Goal: Task Accomplishment & Management: Use online tool/utility

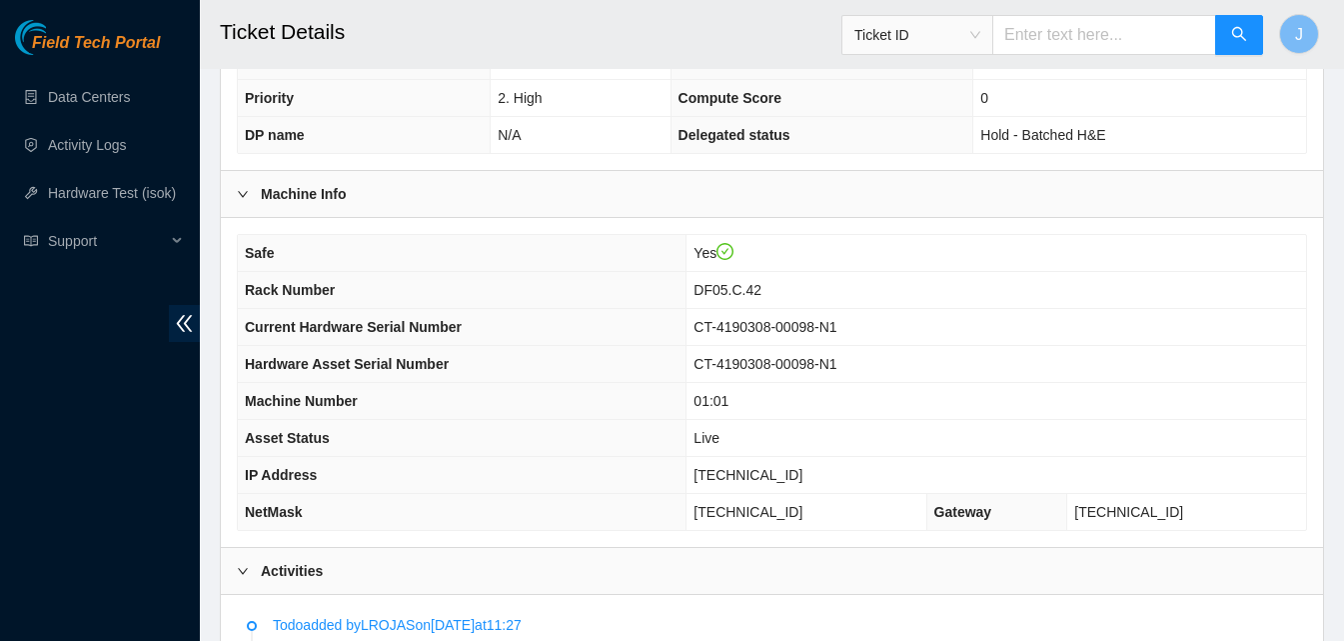
scroll to position [565, 0]
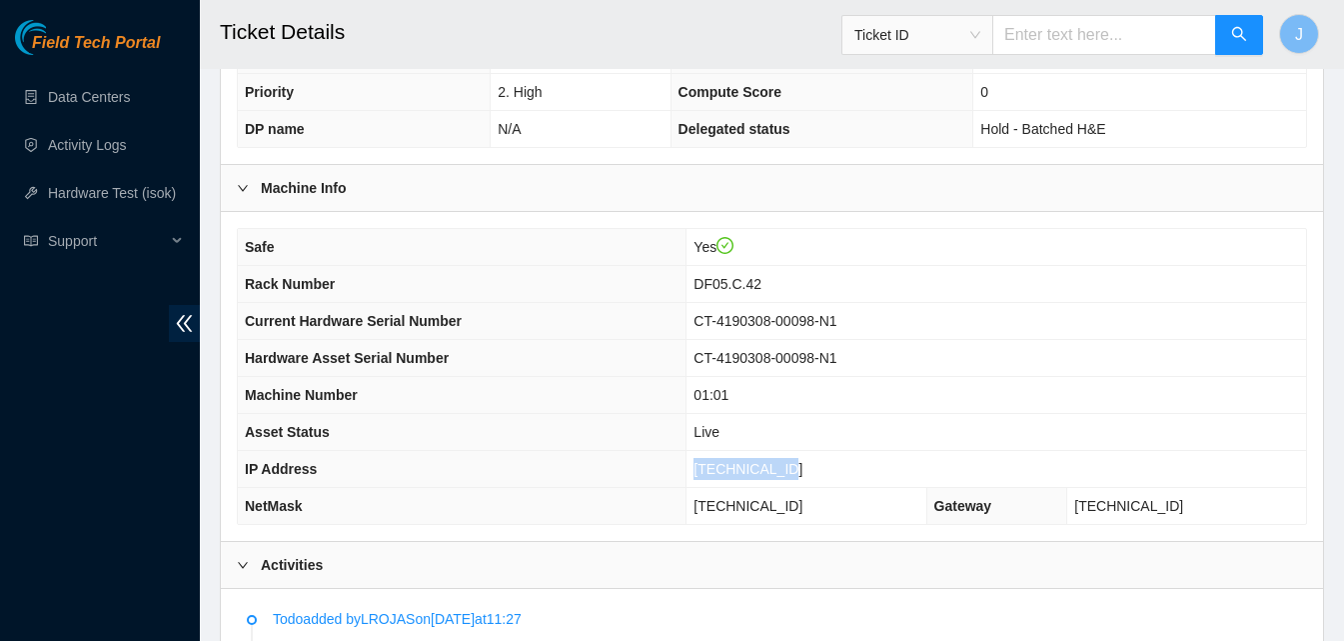
drag, startPoint x: 839, startPoint y: 460, endPoint x: 680, endPoint y: 453, distance: 159.1
click at [680, 453] on tr "IP Address 23.66.230.169" at bounding box center [772, 469] width 1068 height 37
copy tr "[TECHNICAL_ID]"
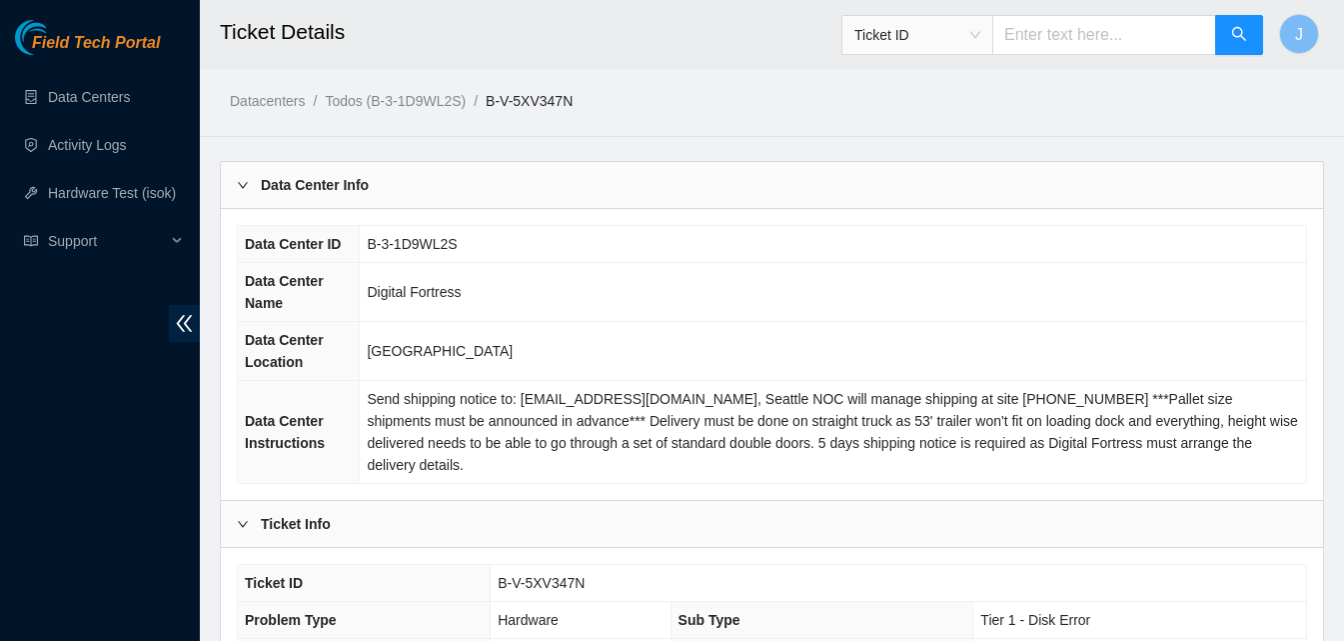
scroll to position [560, 0]
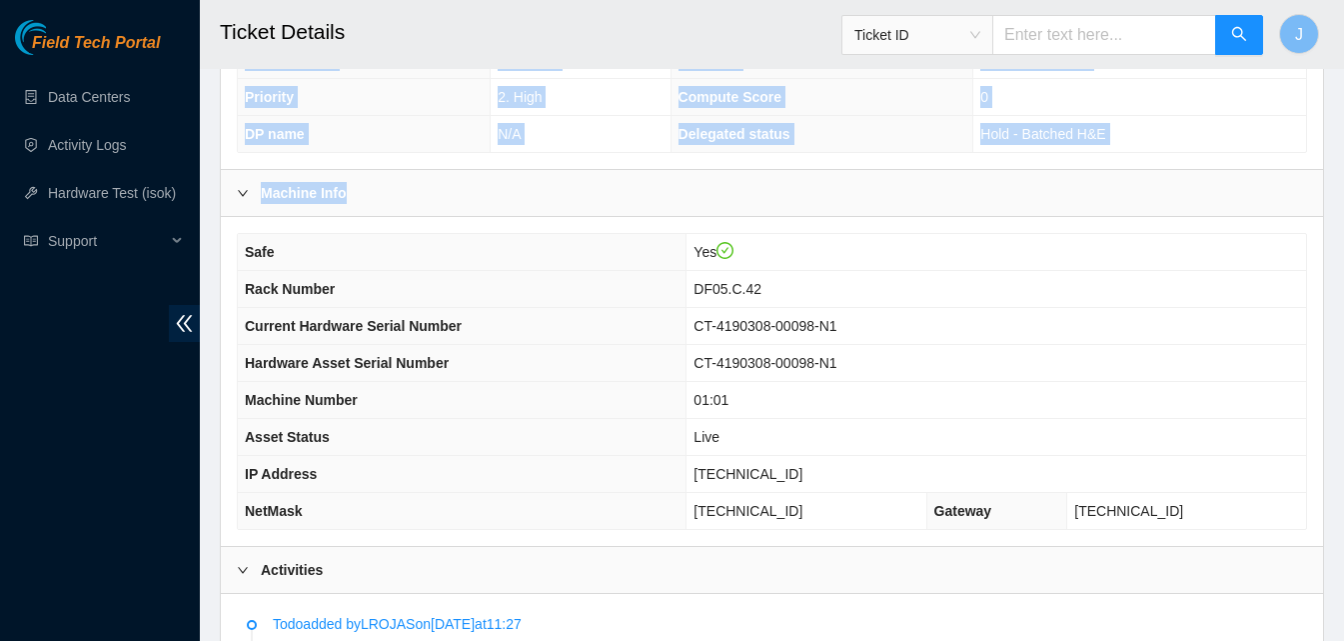
drag, startPoint x: 1342, startPoint y: 148, endPoint x: 1350, endPoint y: 108, distance: 40.8
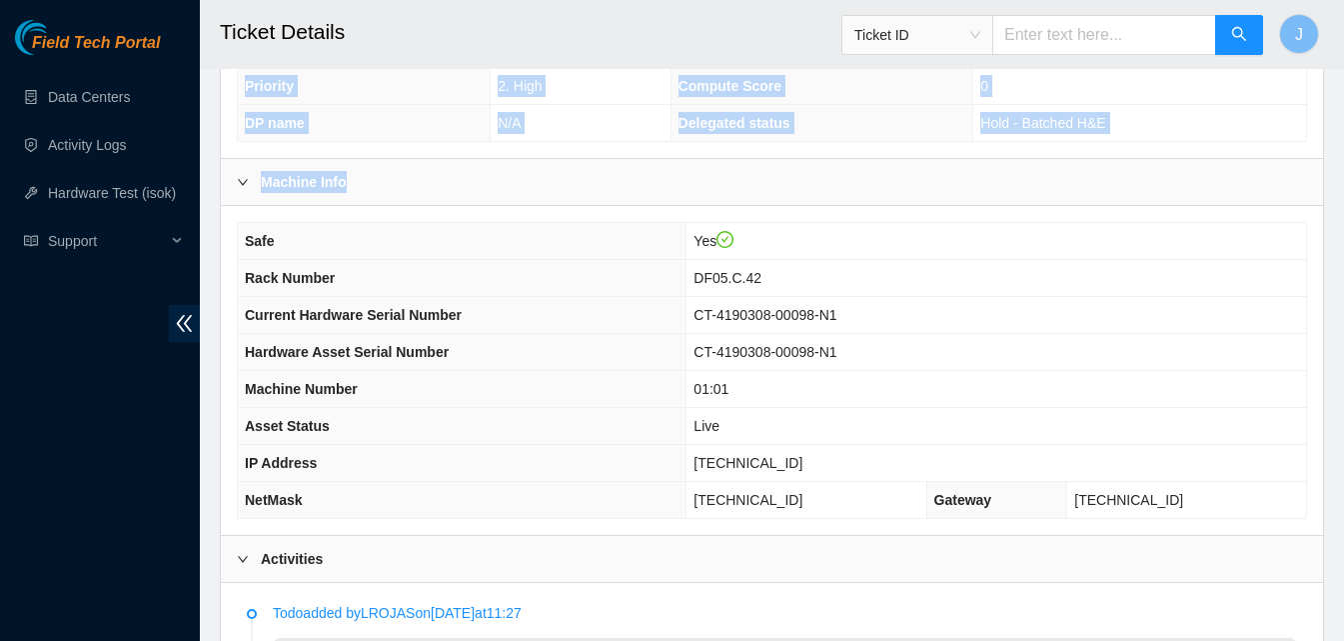
scroll to position [566, 0]
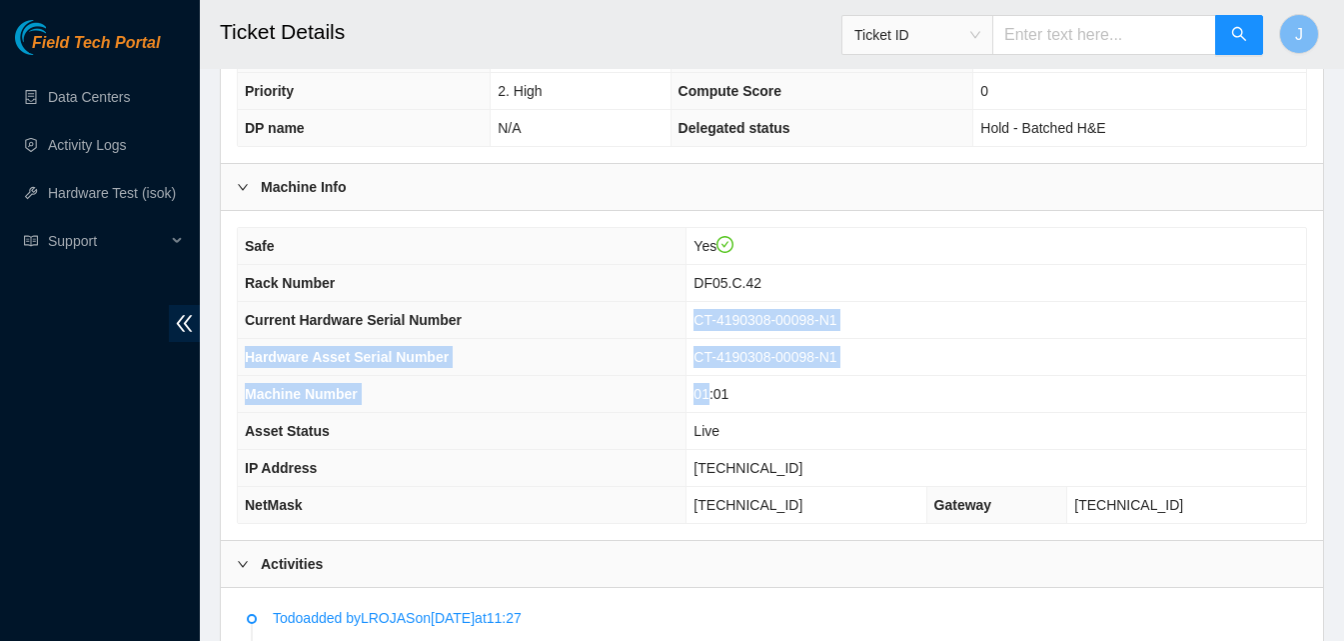
drag, startPoint x: 710, startPoint y: 300, endPoint x: 727, endPoint y: 344, distance: 47.1
click at [727, 344] on tbody "Safe Yes Rack Number DF05.C.42 Current Hardware Serial Number CT-4190308-00098-…" at bounding box center [772, 375] width 1068 height 295
click at [687, 343] on th "Hardware Asset Serial Number" at bounding box center [462, 357] width 449 height 37
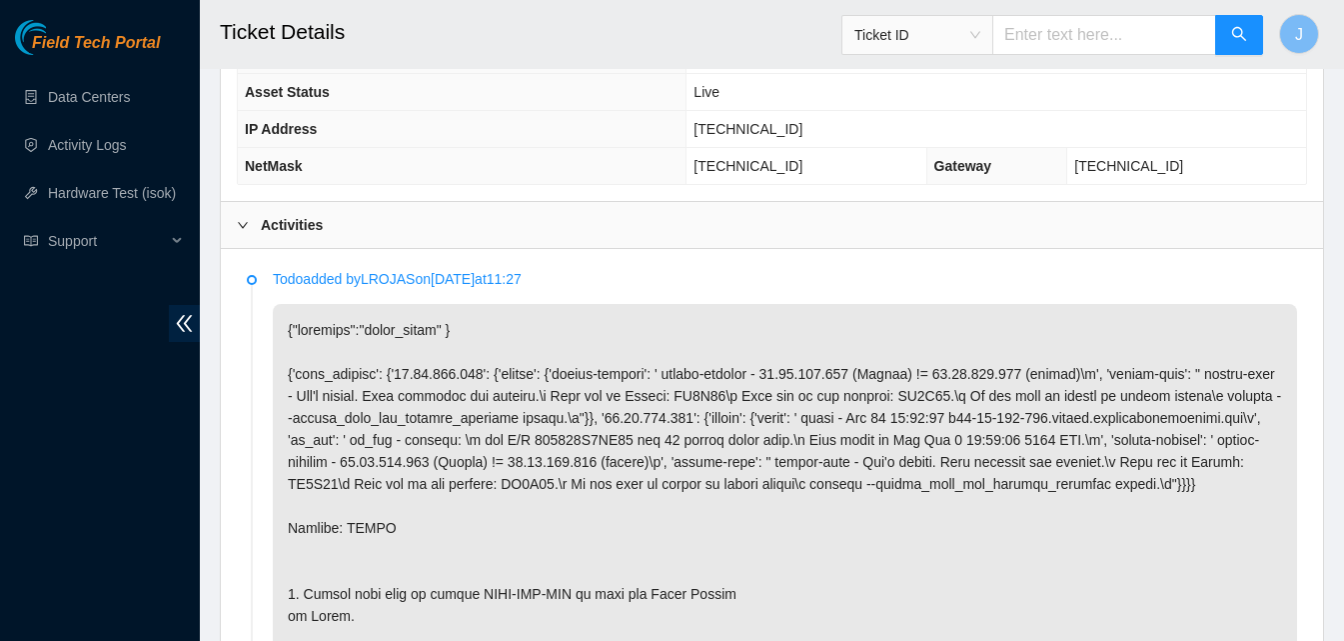
scroll to position [893, 0]
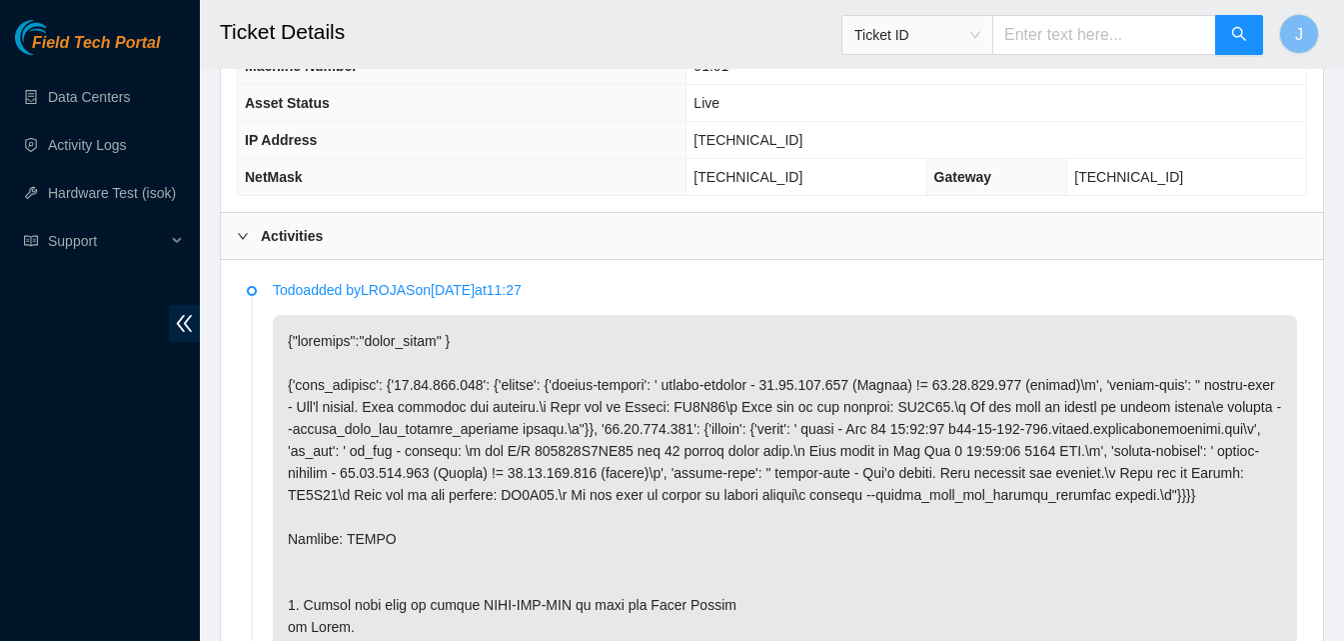
click at [833, 224] on div "Activities" at bounding box center [772, 236] width 1102 height 46
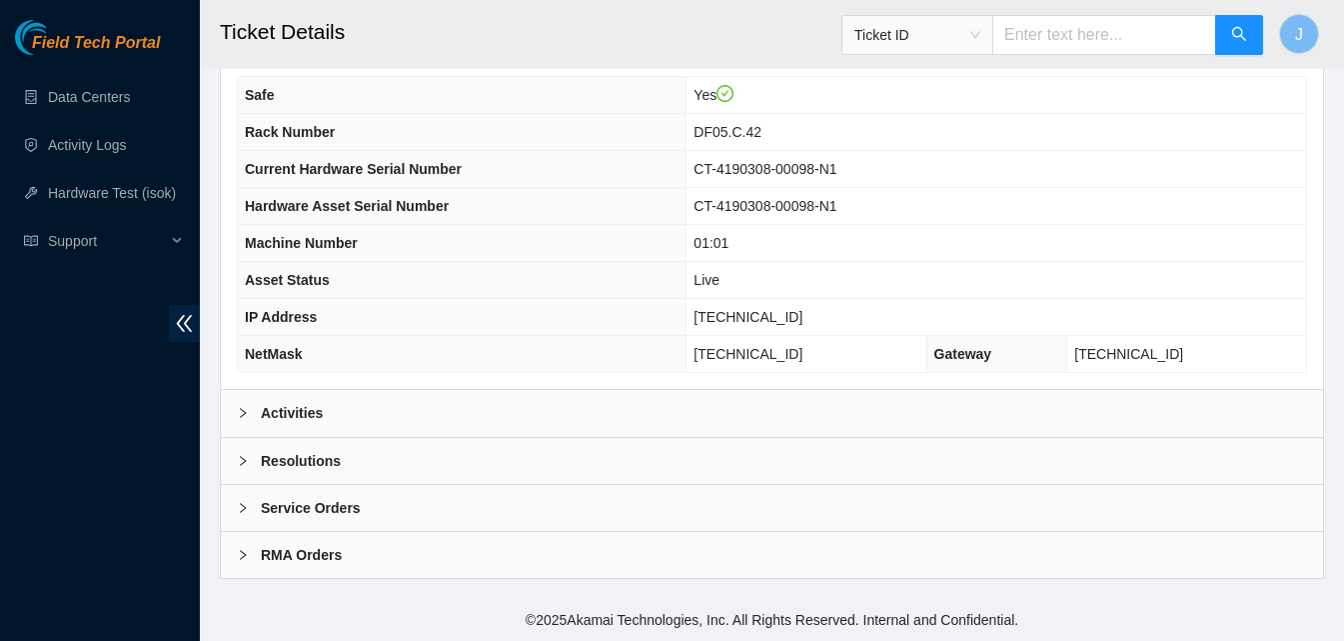
scroll to position [694, 0]
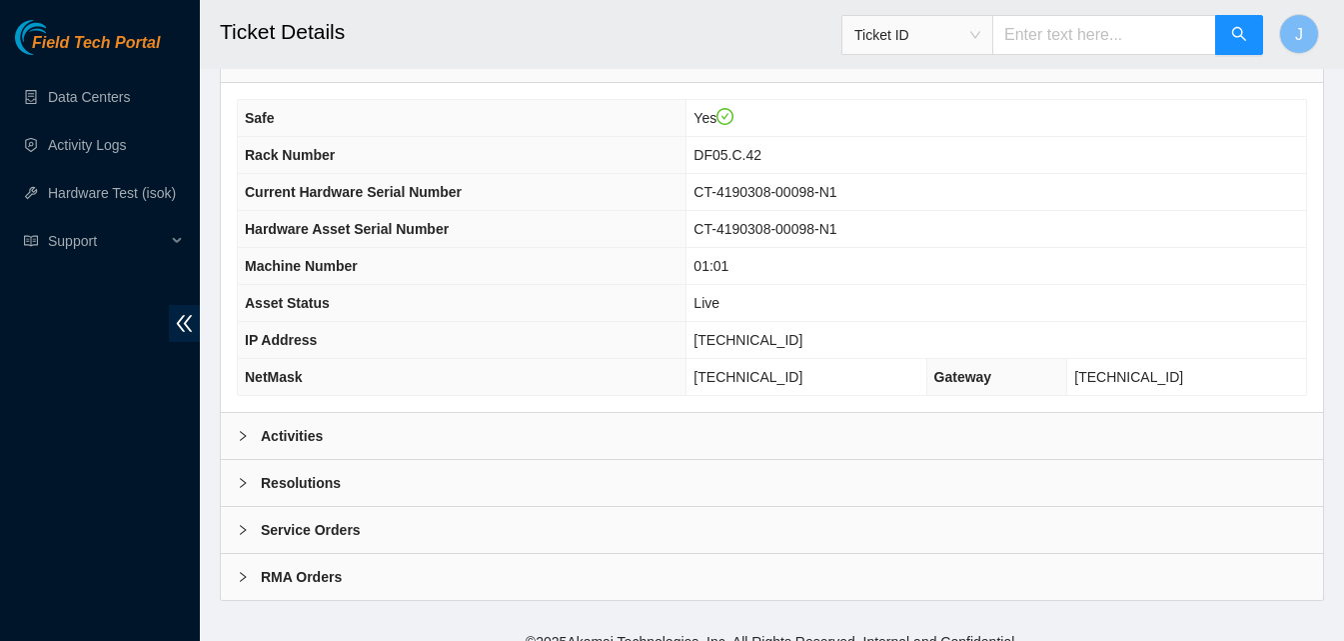
click at [920, 322] on td "[TECHNICAL_ID]" at bounding box center [997, 340] width 620 height 37
click at [393, 469] on div "Resolutions" at bounding box center [772, 483] width 1102 height 46
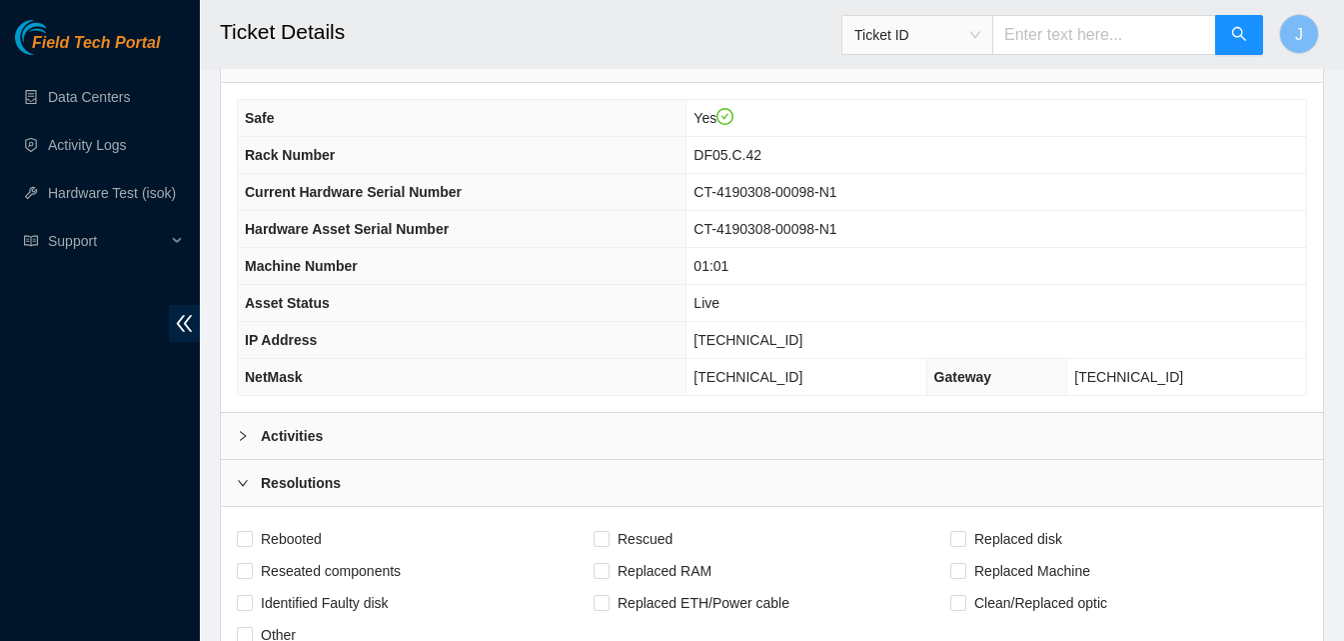
scroll to position [134, 0]
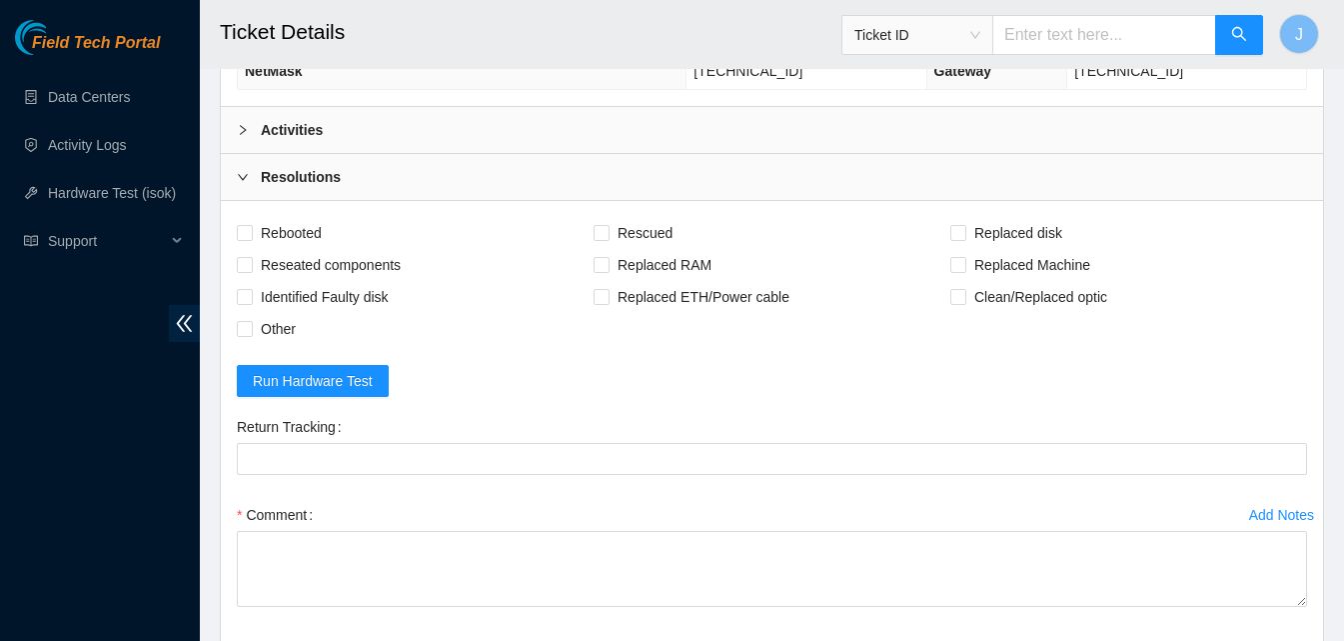
scroll to position [1063, 0]
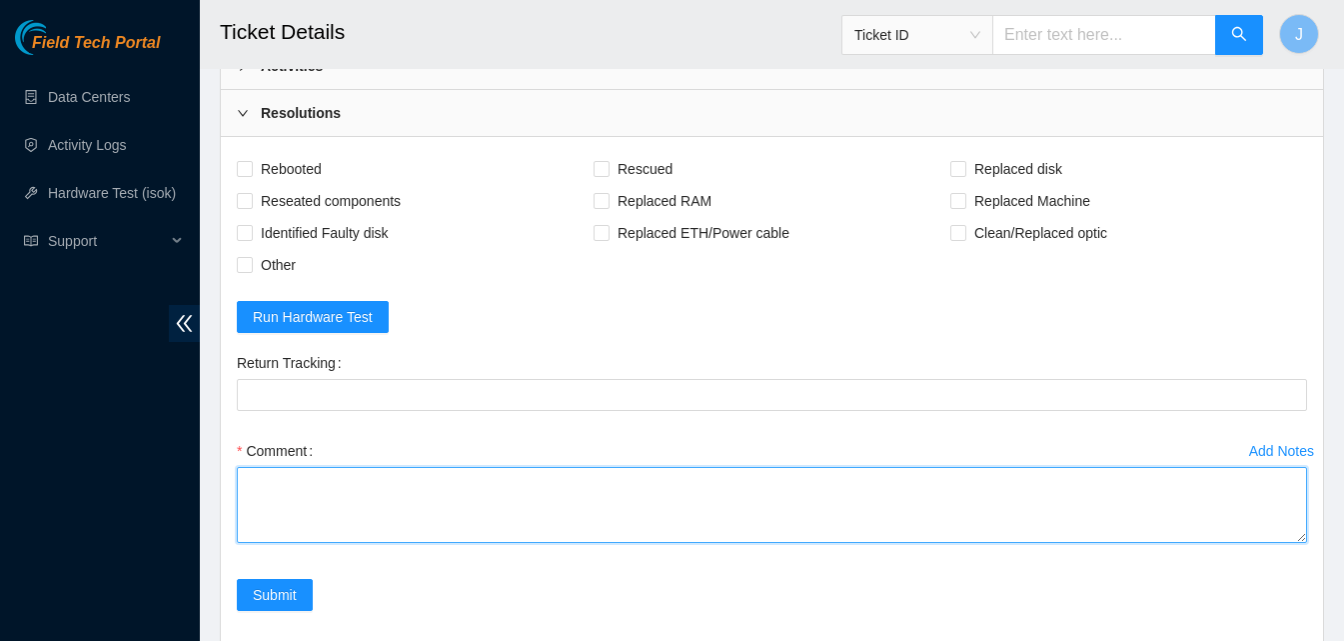
click at [793, 498] on textarea "Comment" at bounding box center [772, 505] width 1070 height 76
paste textarea "190420C3DC67"
type textarea "**** disk 190420C3DC67 is bad*** rescued failed until disk was removed contacte…"
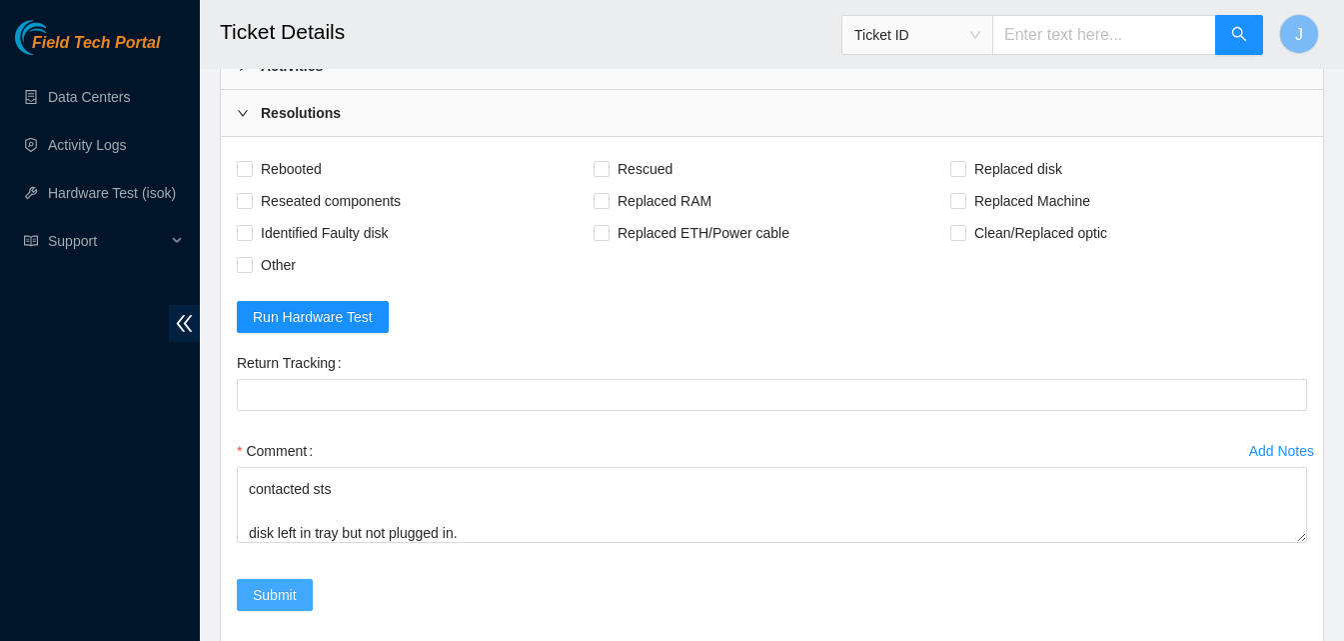
click at [269, 584] on span "Submit" at bounding box center [275, 595] width 44 height 22
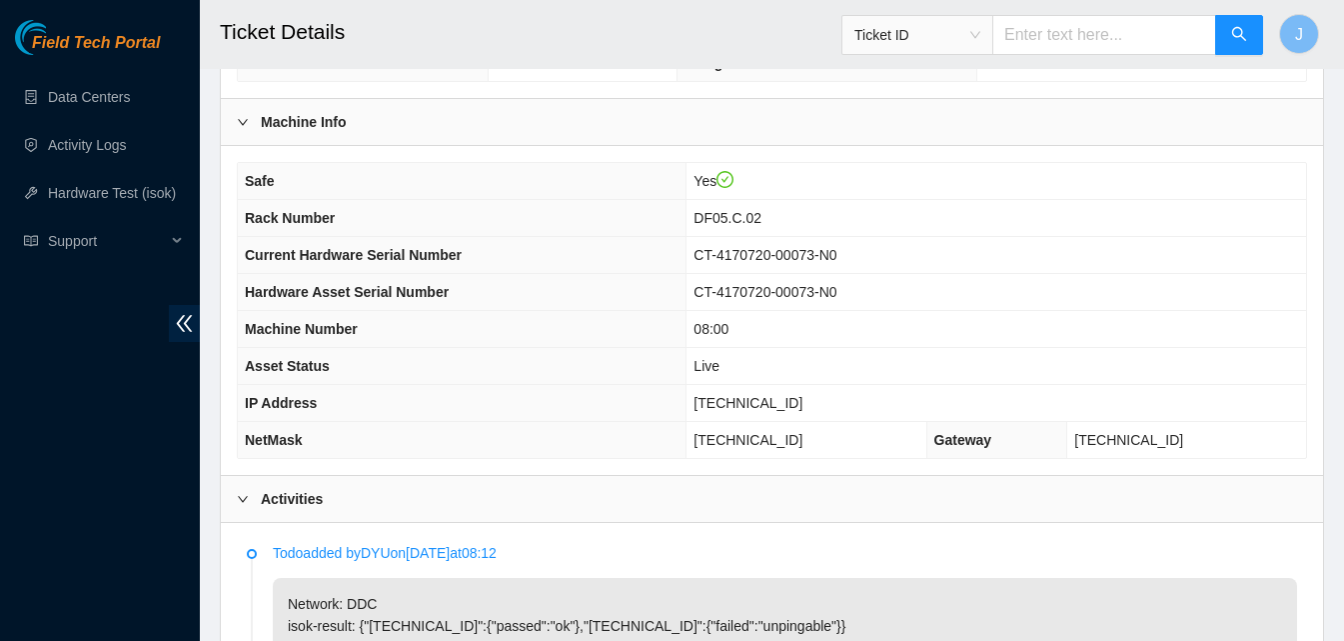
scroll to position [597, 0]
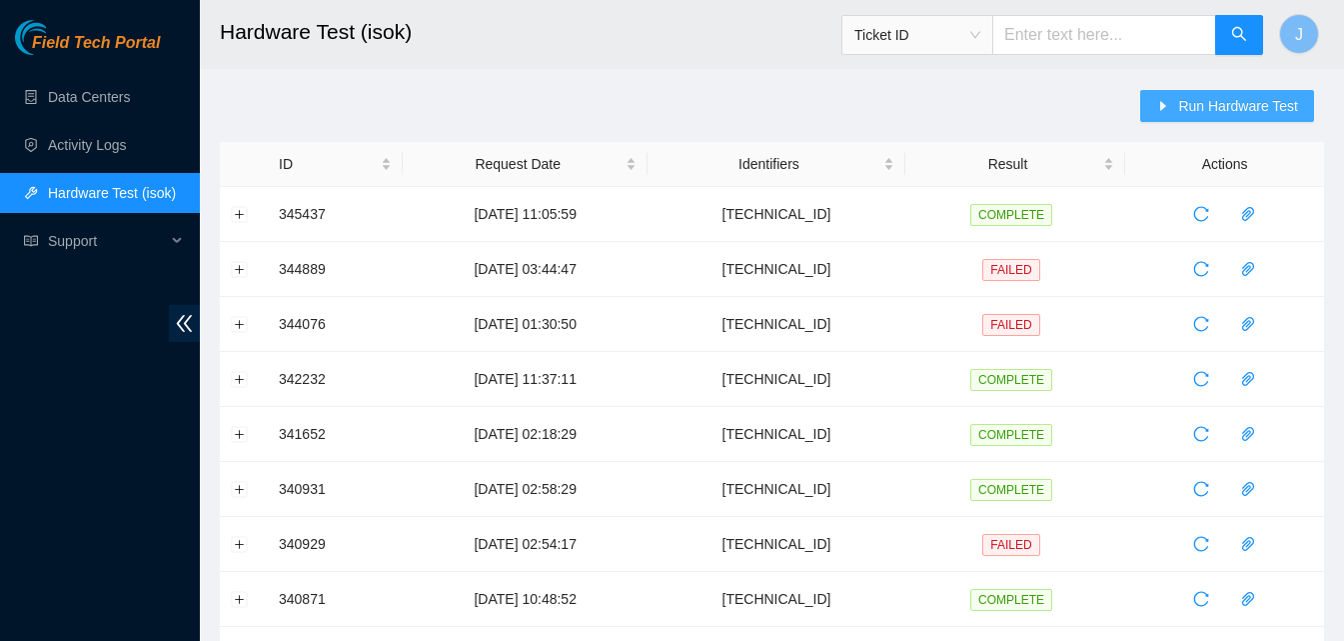
click at [1252, 112] on span "Run Hardware Test" at bounding box center [1238, 106] width 120 height 22
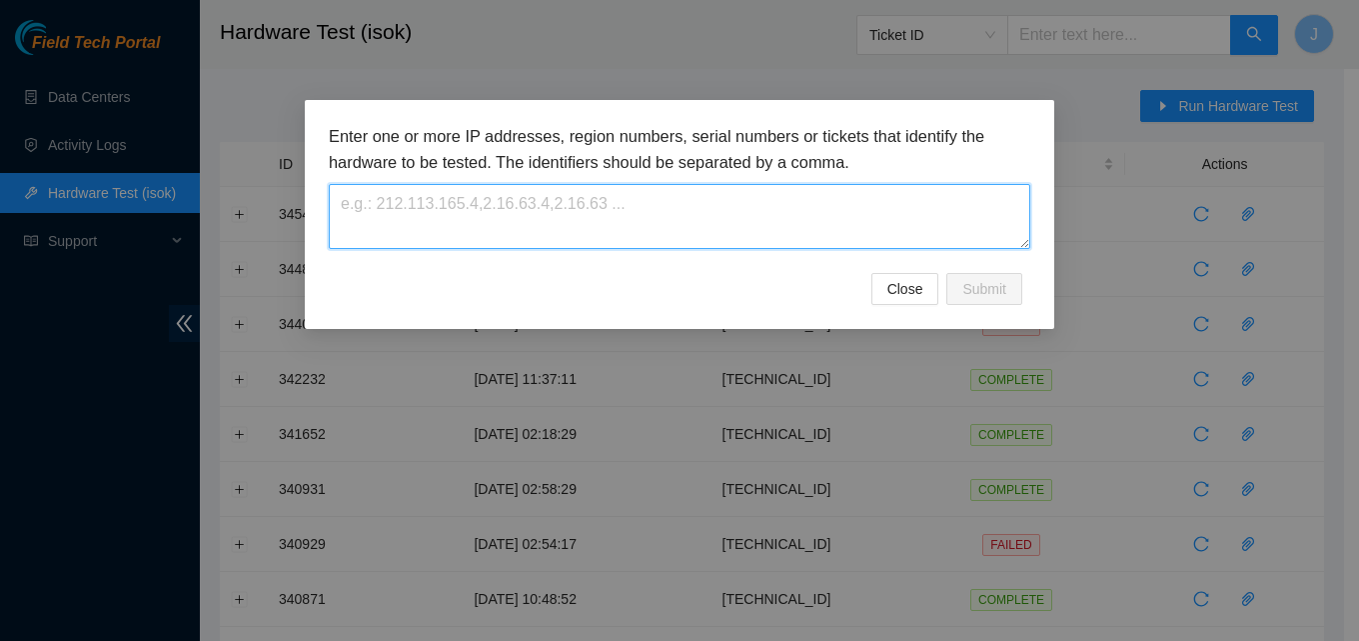
click at [766, 189] on textarea at bounding box center [680, 216] width 702 height 65
paste textarea "[TECHNICAL_ID]"
type textarea "[TECHNICAL_ID]"
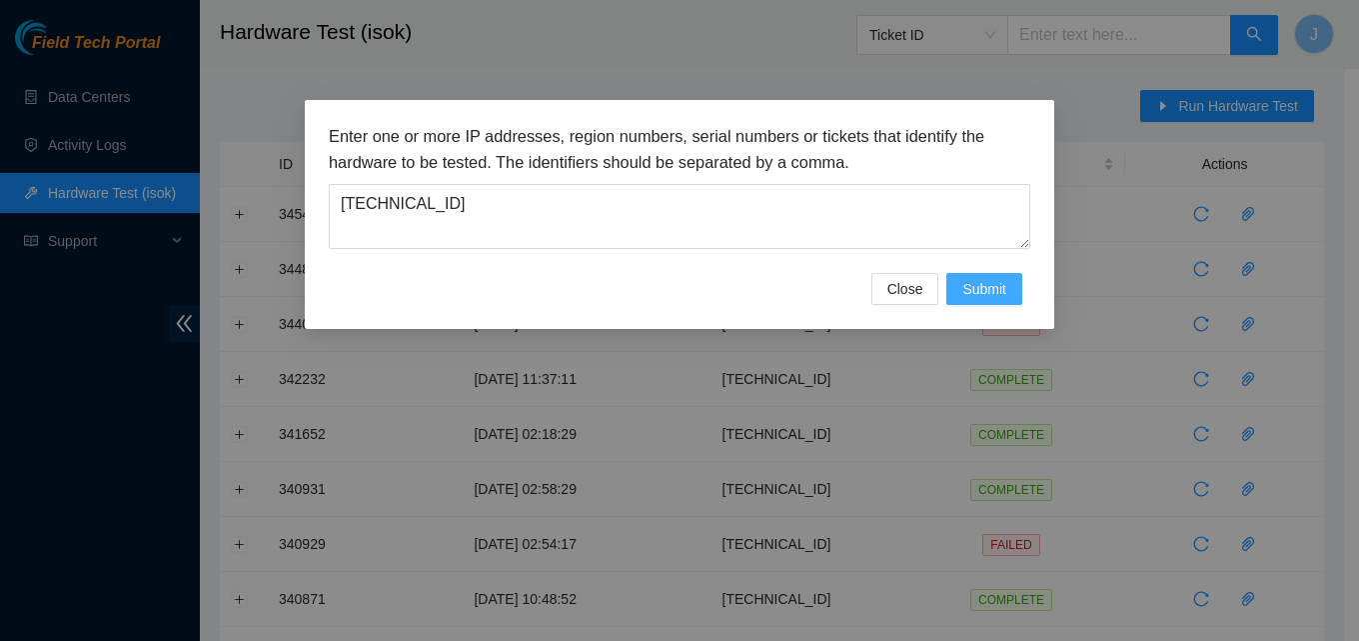
click at [1003, 276] on button "Submit" at bounding box center [984, 289] width 76 height 32
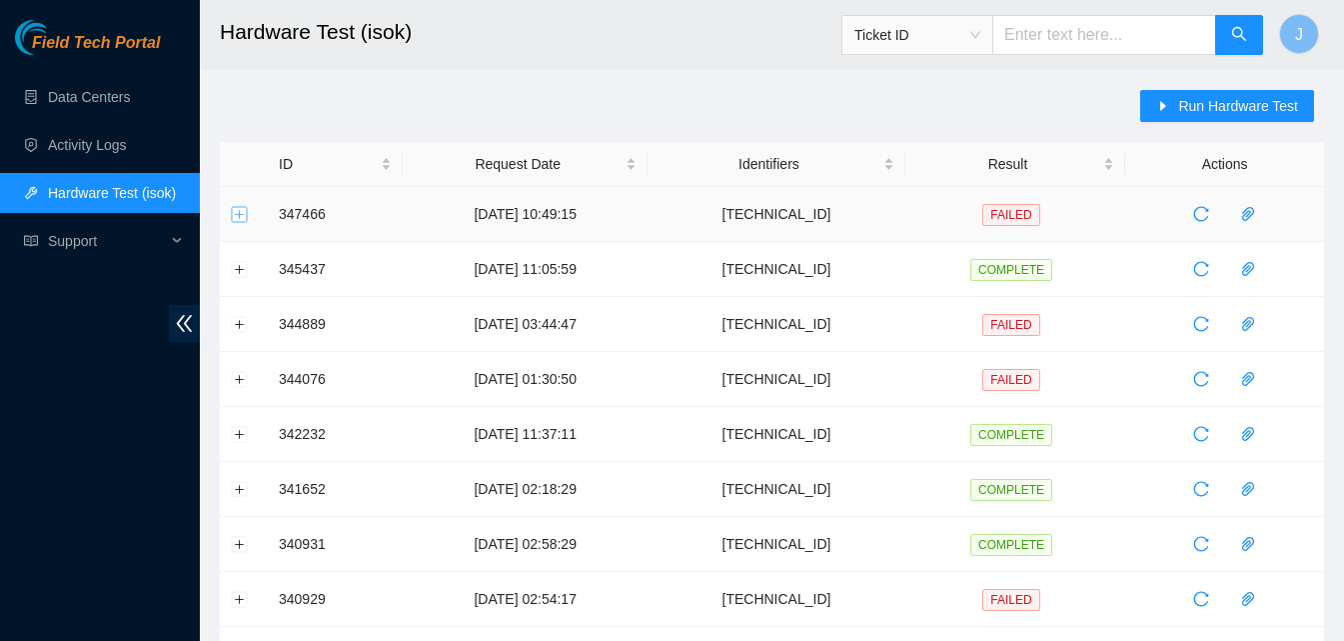
click at [242, 216] on button "Expand row" at bounding box center [240, 214] width 16 height 16
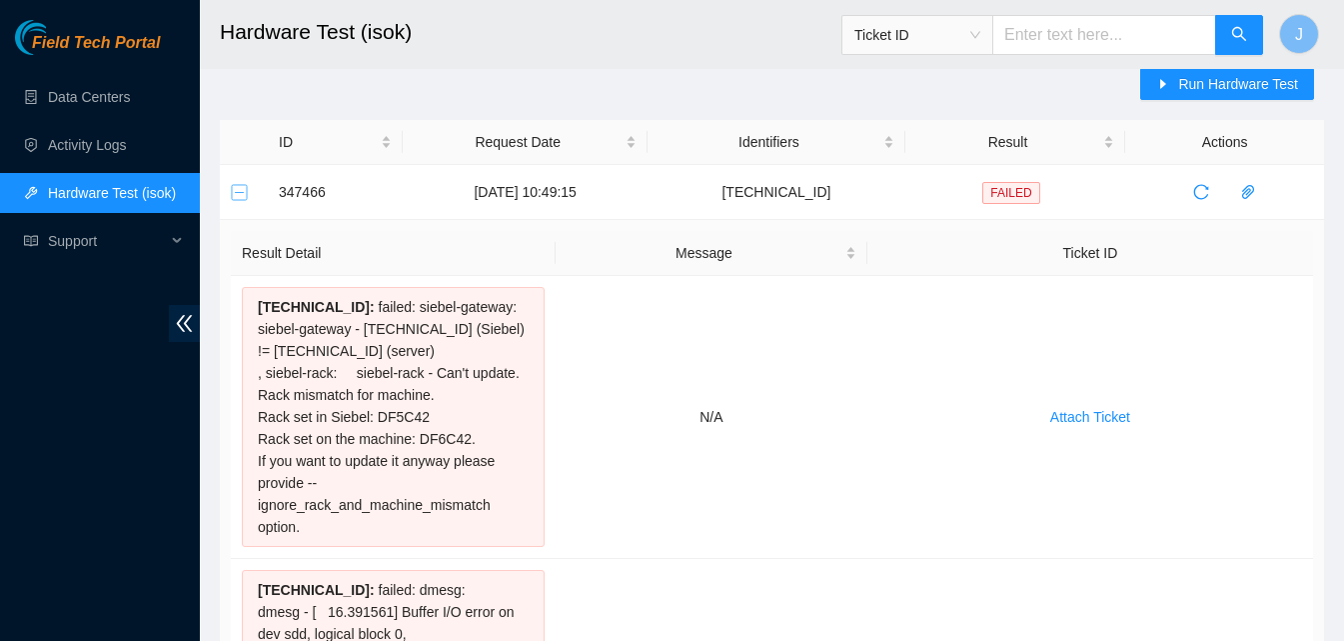
scroll to position [29, 0]
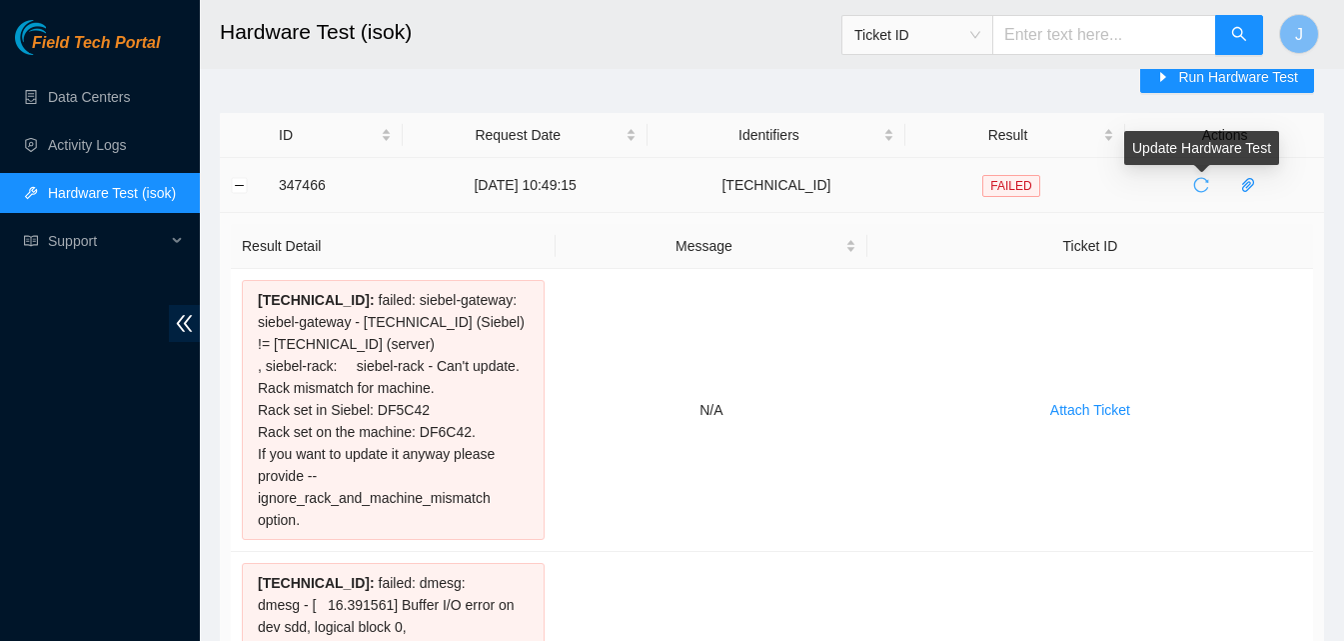
click at [1198, 183] on icon "reload" at bounding box center [1201, 185] width 16 height 16
click at [1193, 187] on icon "reload" at bounding box center [1201, 185] width 16 height 16
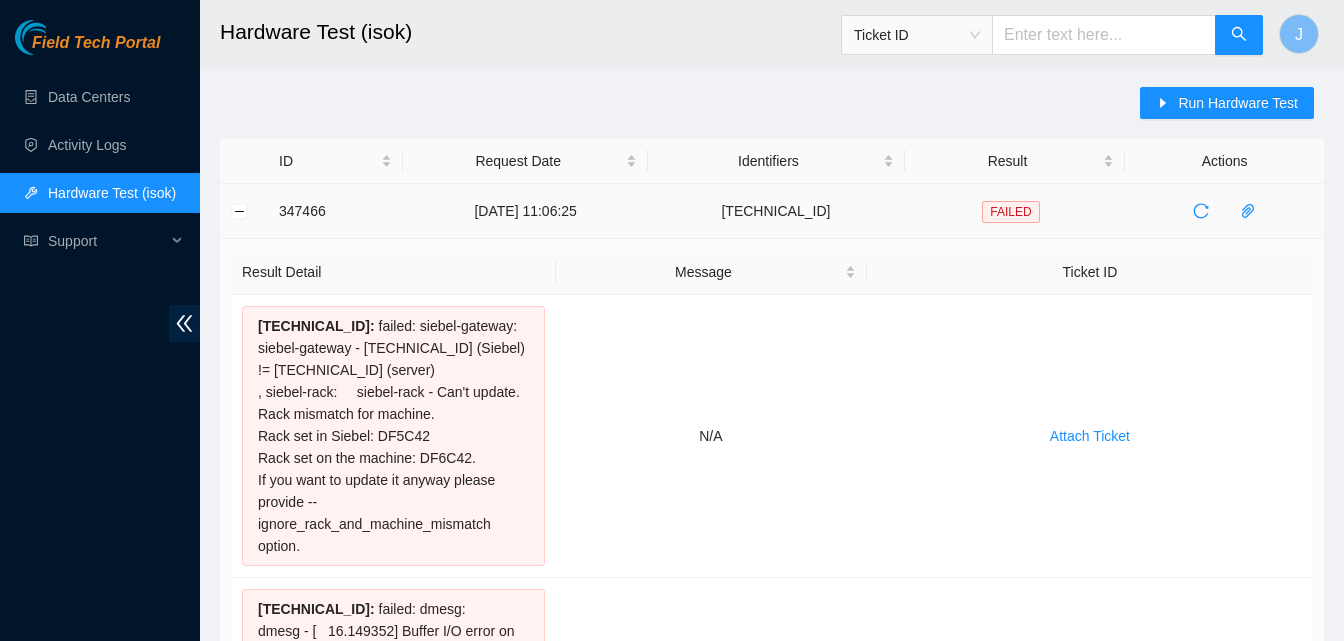
scroll to position [0, 0]
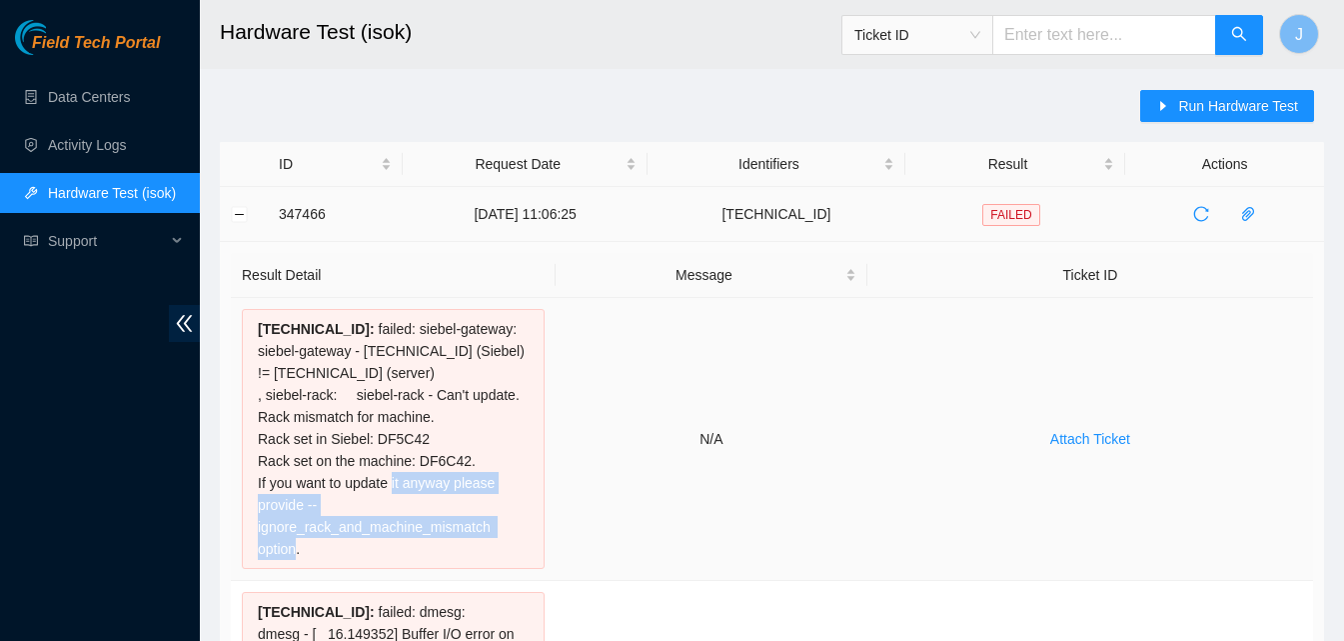
drag, startPoint x: 399, startPoint y: 481, endPoint x: 411, endPoint y: 549, distance: 69.0
click at [411, 549] on div "[TECHNICAL_ID] : failed: siebel-gateway: siebel-gateway - [TECHNICAL_ID] (Siebe…" at bounding box center [393, 439] width 303 height 260
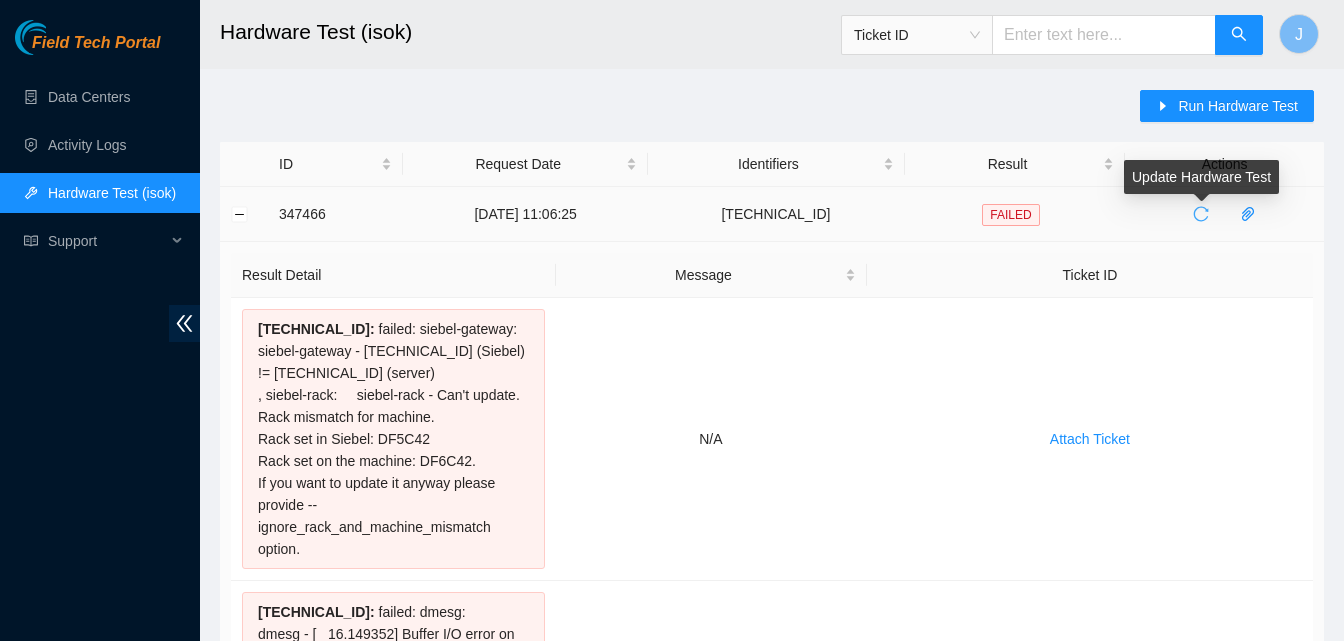
click at [1206, 204] on body "Field Tech Portal Data Centers Activity Logs Hardware Test (isok) Support Hardw…" at bounding box center [672, 320] width 1344 height 641
click at [1204, 223] on button "button" at bounding box center [1201, 214] width 32 height 32
click at [1200, 216] on icon "reload" at bounding box center [1201, 214] width 16 height 16
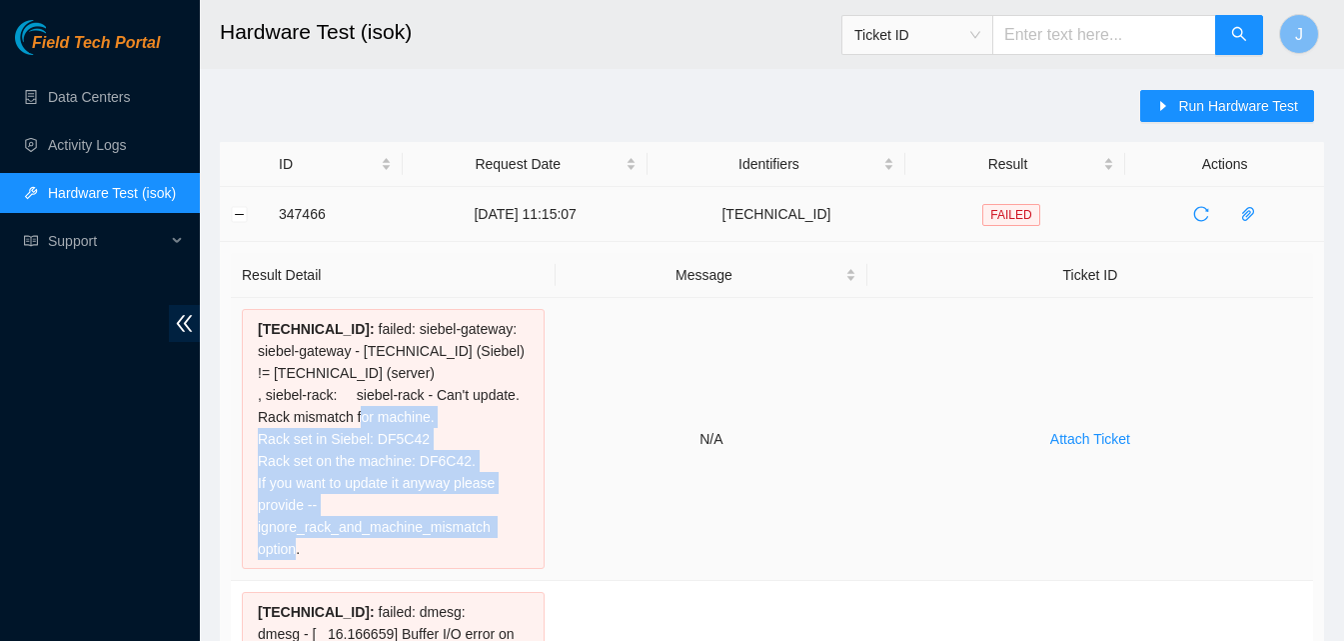
drag, startPoint x: 425, startPoint y: 551, endPoint x: 367, endPoint y: 427, distance: 136.8
click at [367, 427] on div "[TECHNICAL_ID] : failed: siebel-gateway: siebel-gateway - [TECHNICAL_ID] (Siebe…" at bounding box center [393, 439] width 303 height 260
click at [427, 491] on div "[TECHNICAL_ID] : failed: siebel-gateway: siebel-gateway - [TECHNICAL_ID] (Siebe…" at bounding box center [393, 439] width 303 height 260
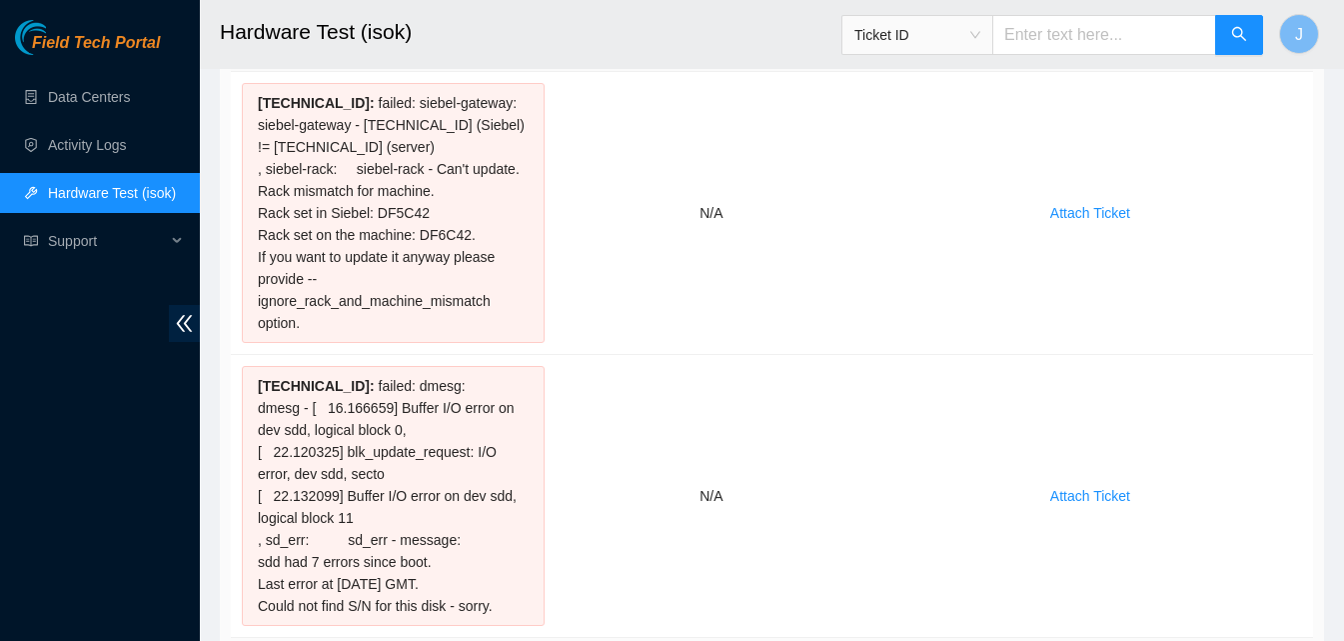
scroll to position [216, 0]
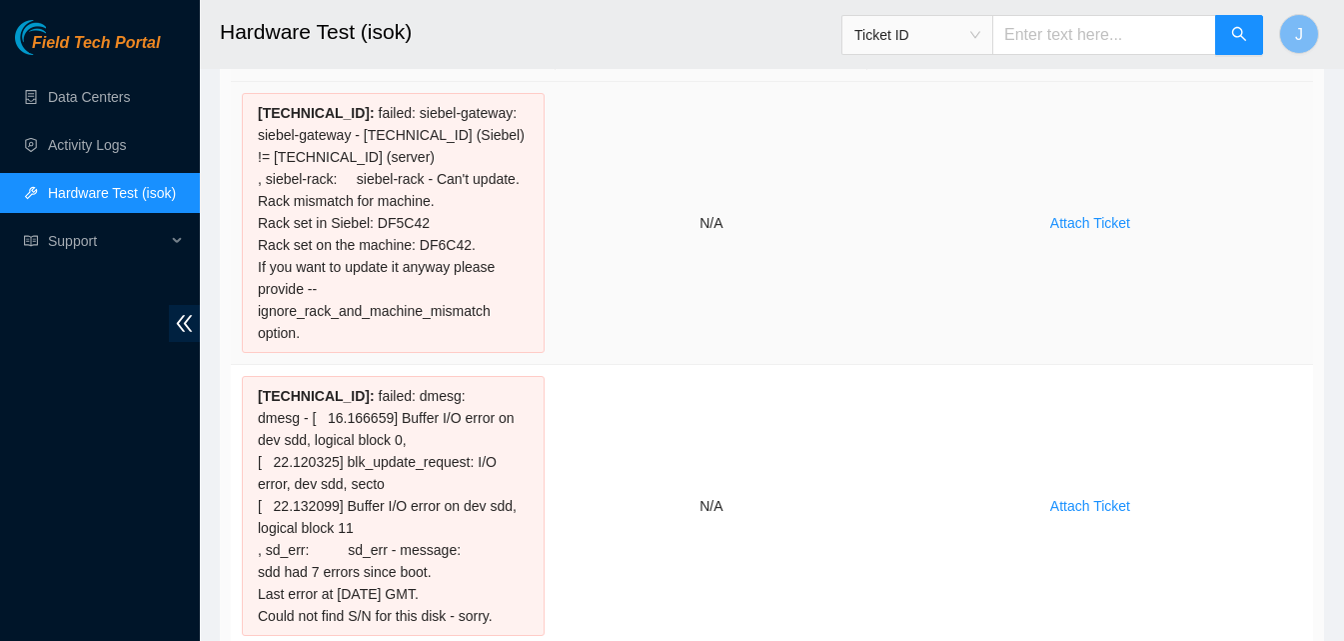
click at [569, 337] on td "N/A" at bounding box center [712, 223] width 312 height 283
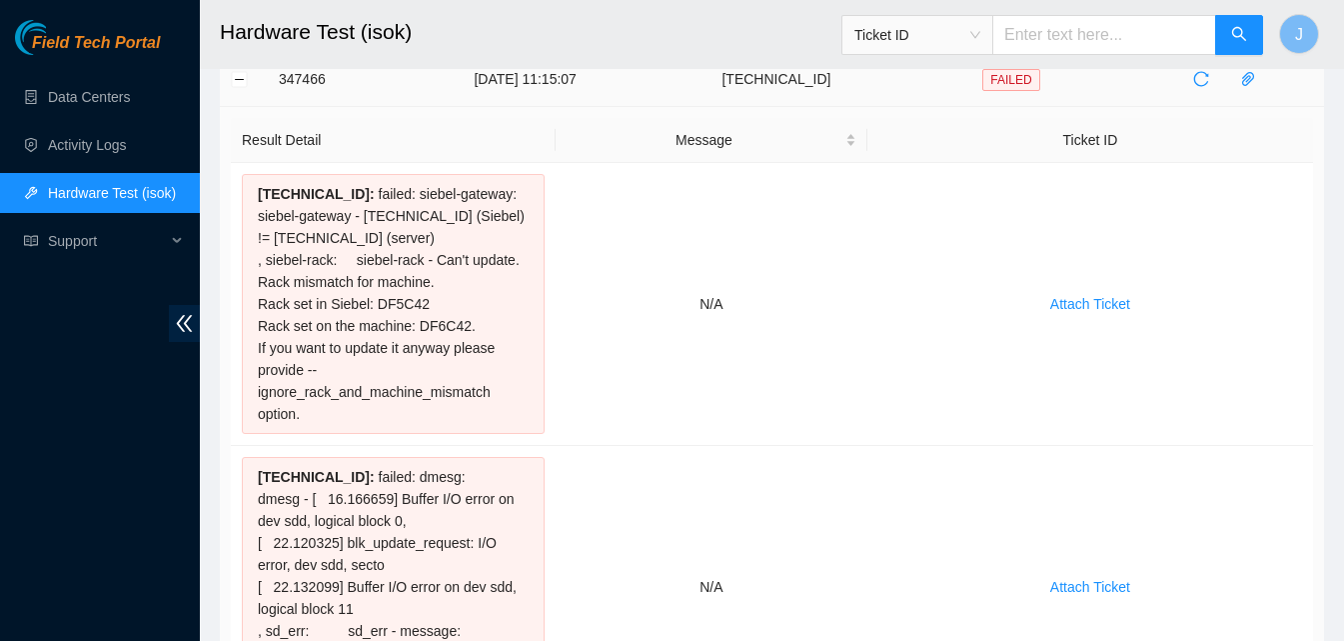
scroll to position [0, 0]
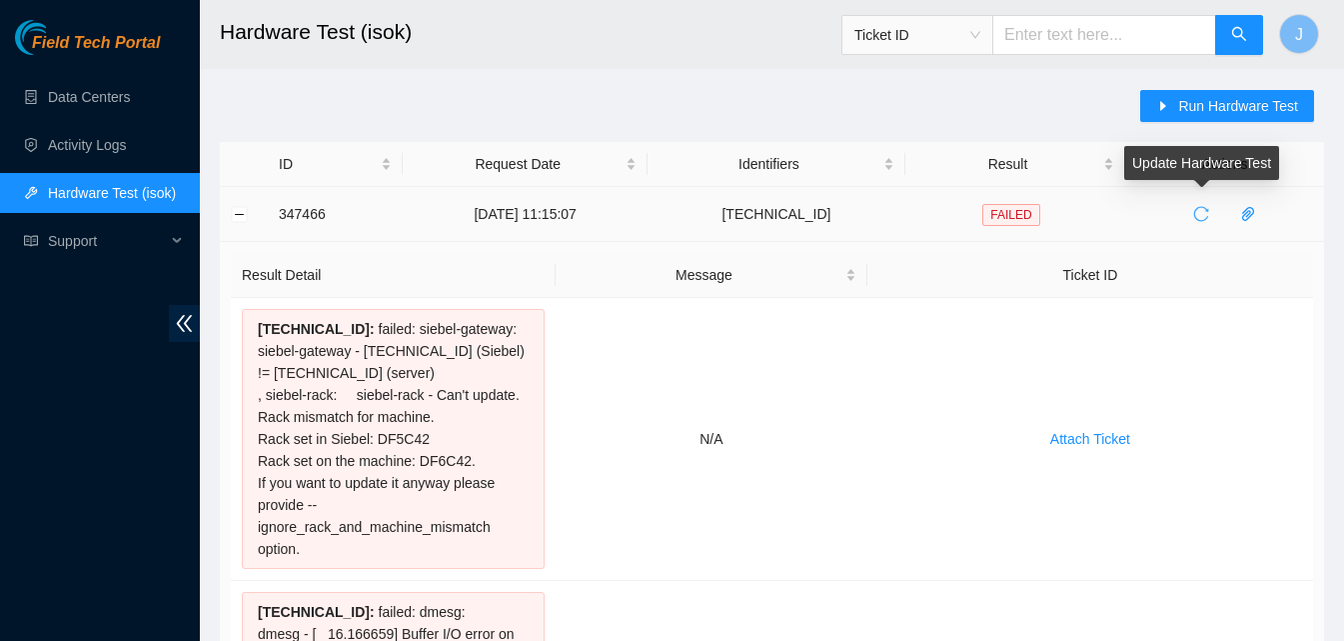
click at [1200, 218] on icon "reload" at bounding box center [1201, 214] width 16 height 16
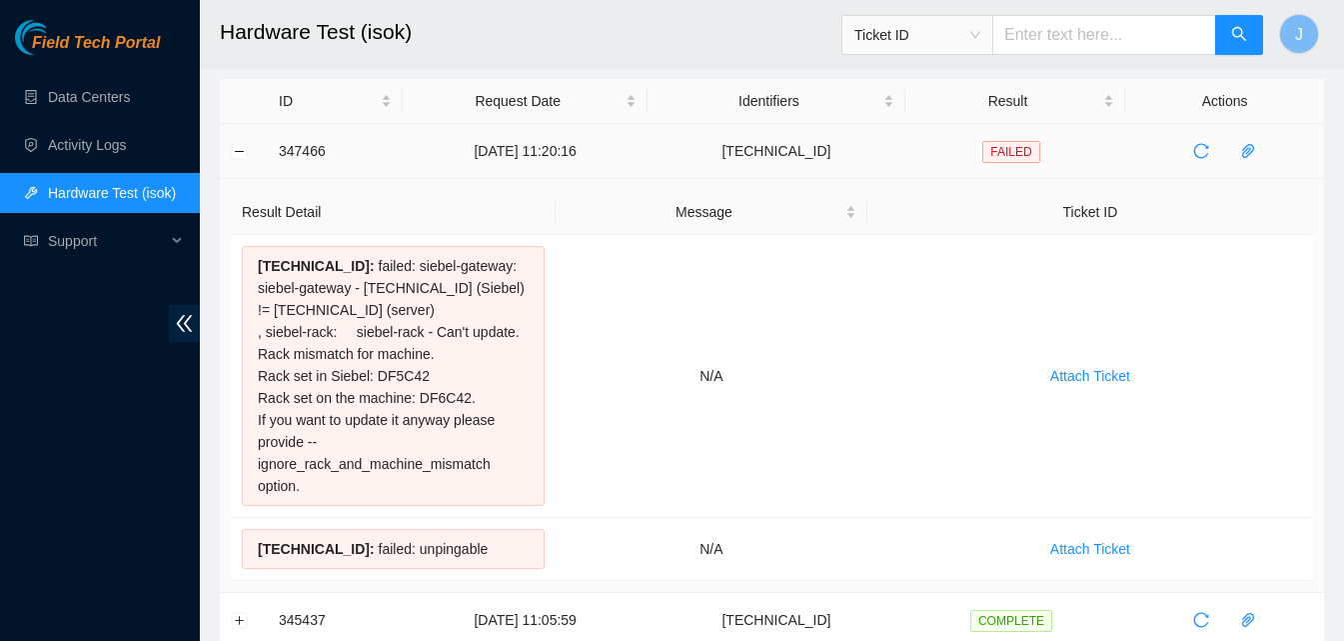
scroll to position [57, 0]
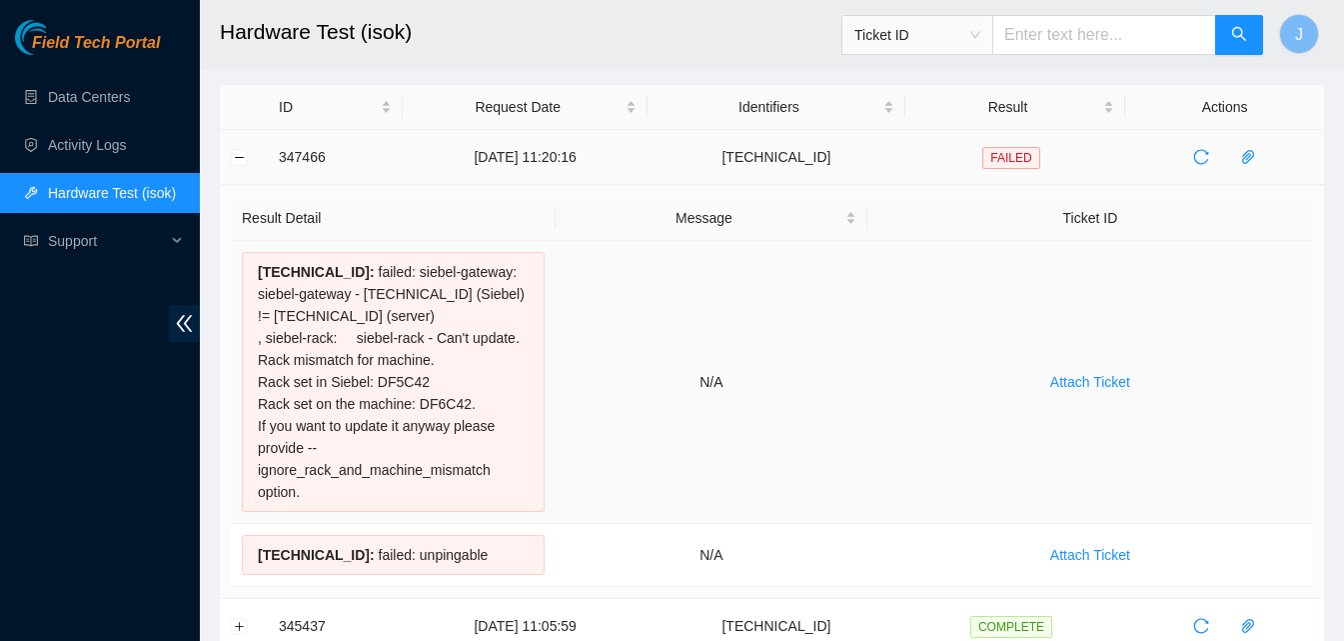
click at [572, 383] on td "N/A" at bounding box center [712, 382] width 312 height 283
click at [1203, 148] on button "button" at bounding box center [1201, 157] width 32 height 32
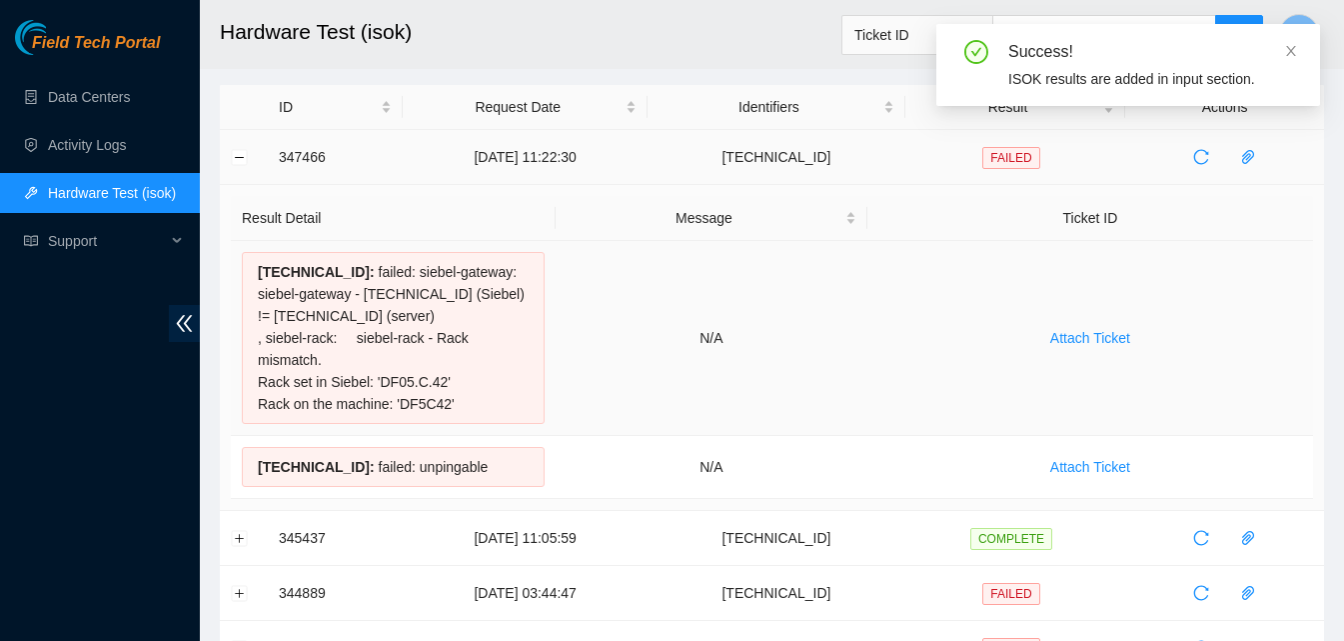
click at [835, 402] on td "N/A" at bounding box center [712, 338] width 312 height 195
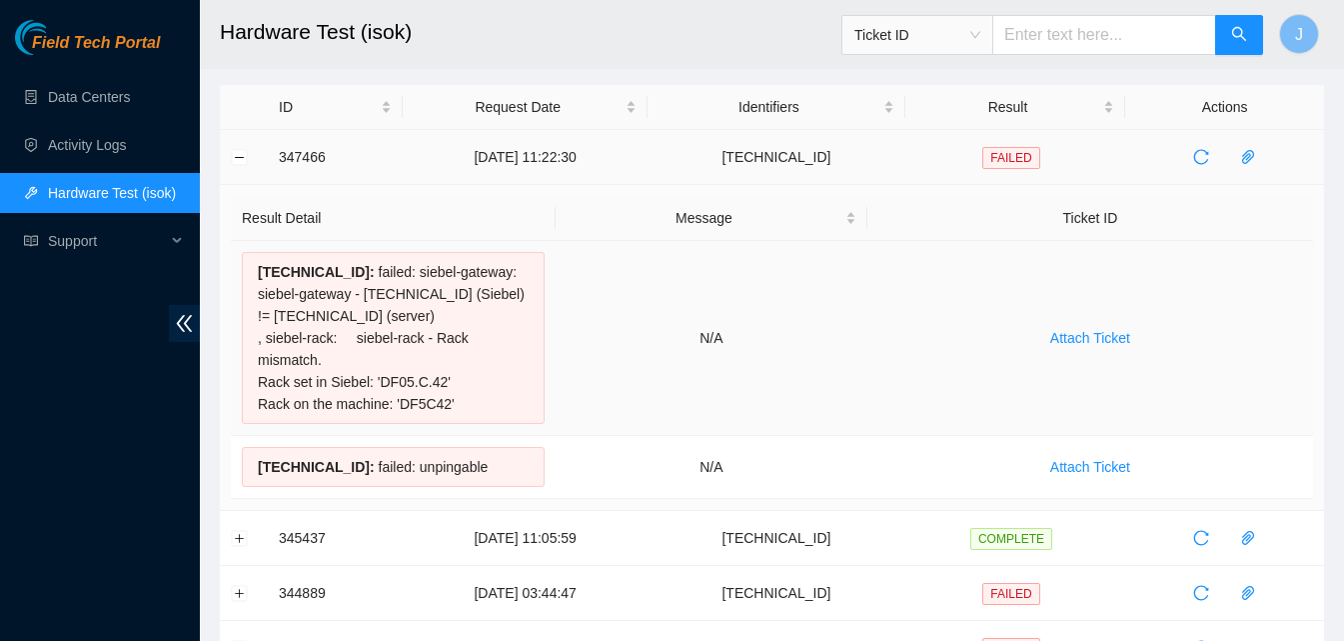
click at [810, 379] on td "N/A" at bounding box center [712, 338] width 312 height 195
click at [918, 303] on td "Attach Ticket" at bounding box center [1091, 338] width 446 height 195
click at [1190, 157] on span "reload" at bounding box center [1201, 157] width 30 height 16
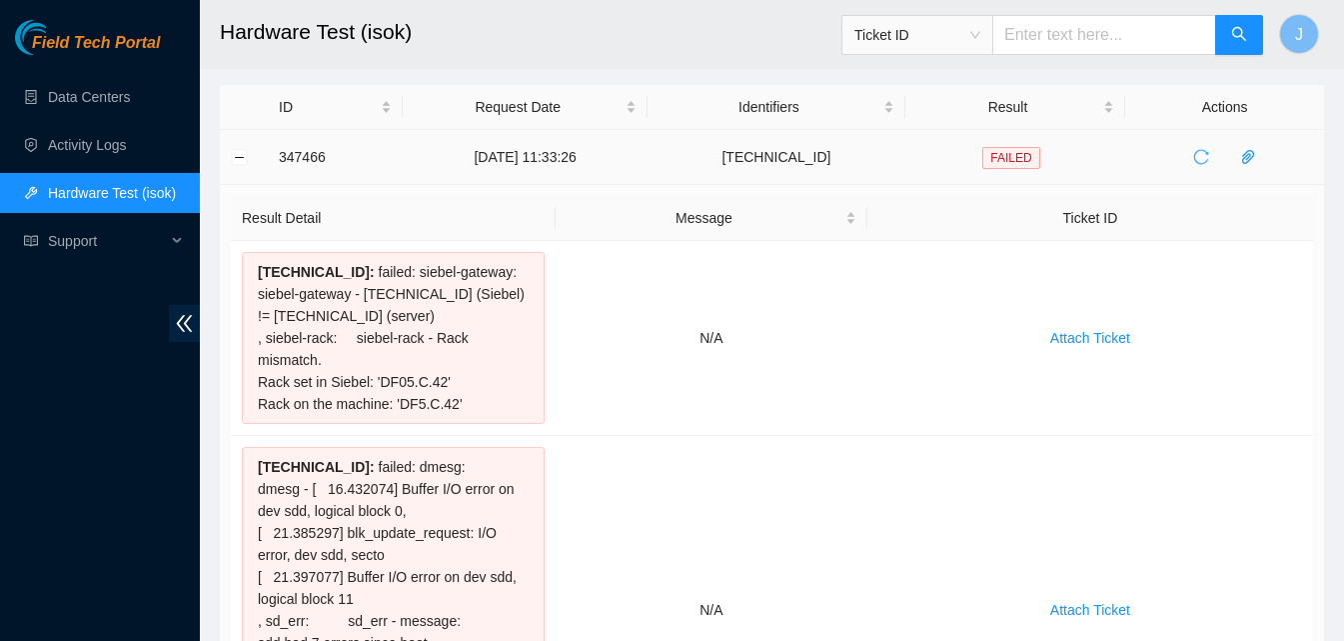
click at [1207, 158] on icon "reload" at bounding box center [1201, 157] width 16 height 16
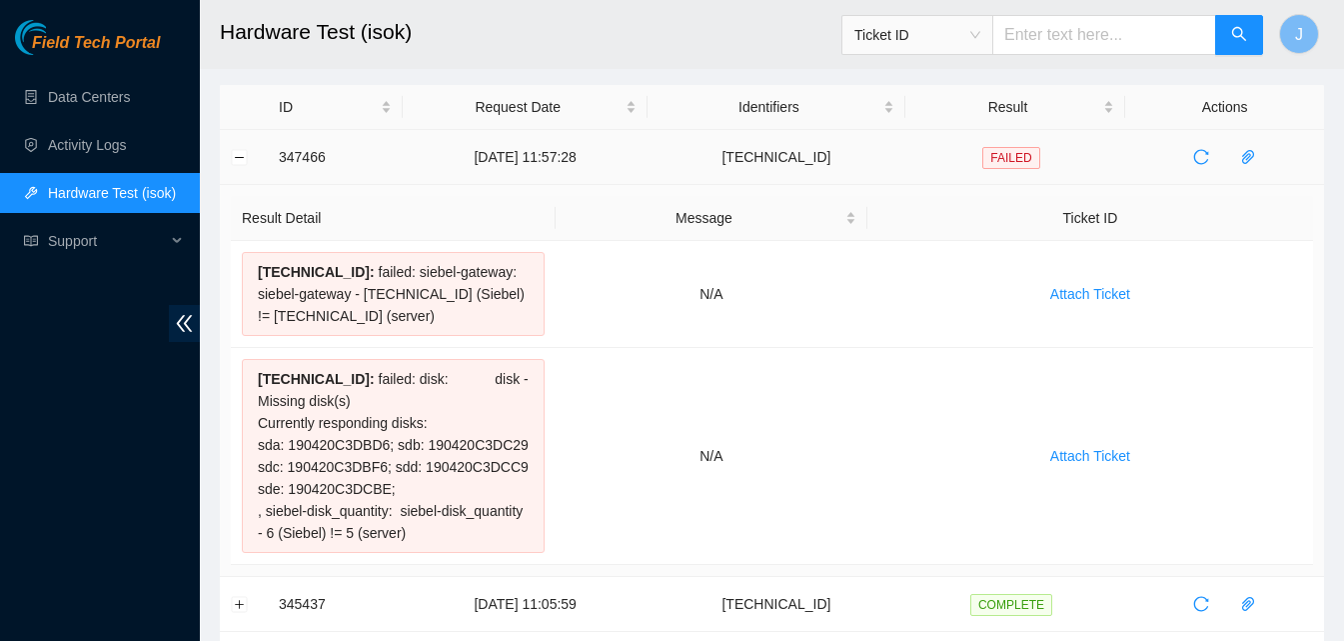
click at [192, 514] on div "Field Tech Portal Data Centers Activity Logs Hardware Test (isok) Support" at bounding box center [100, 330] width 200 height 621
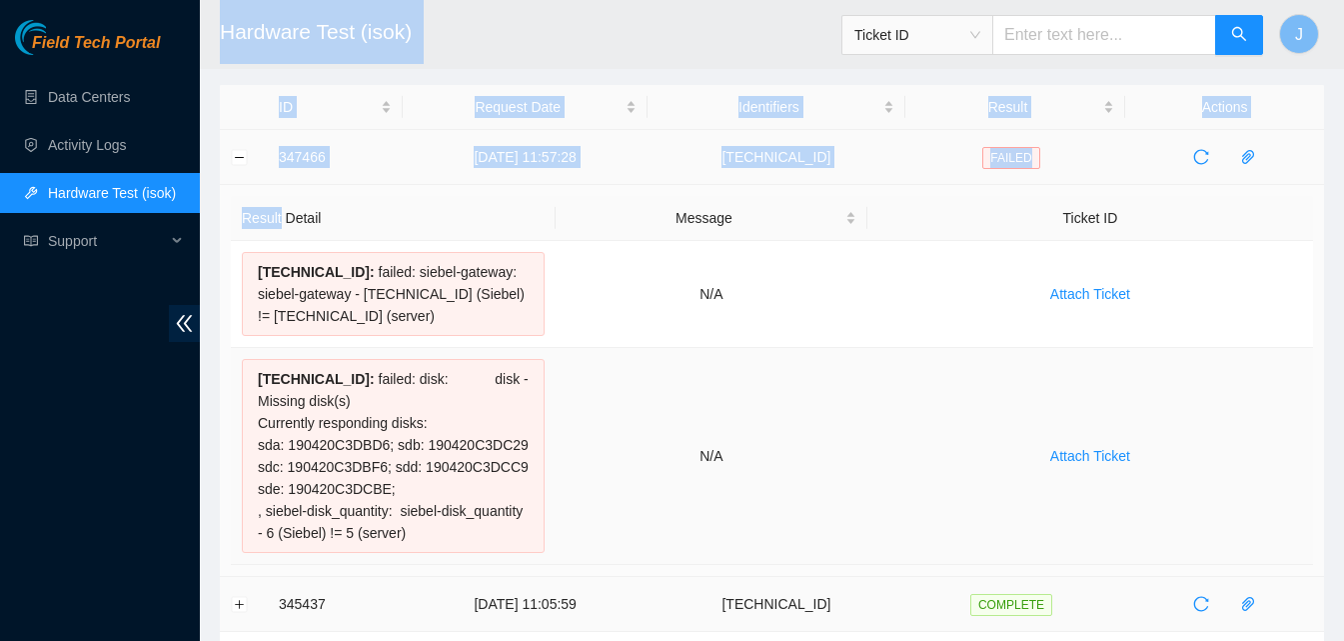
drag, startPoint x: 192, startPoint y: 514, endPoint x: 565, endPoint y: 616, distance: 386.5
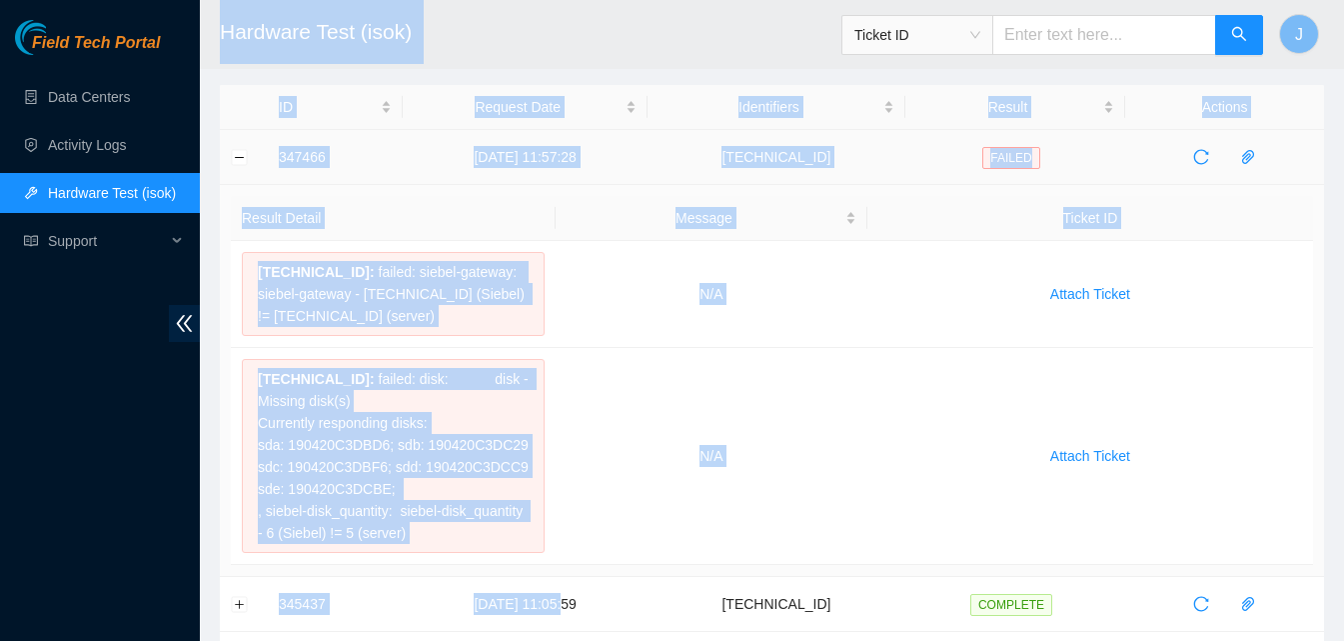
click at [376, 213] on th "Result Detail" at bounding box center [393, 218] width 325 height 45
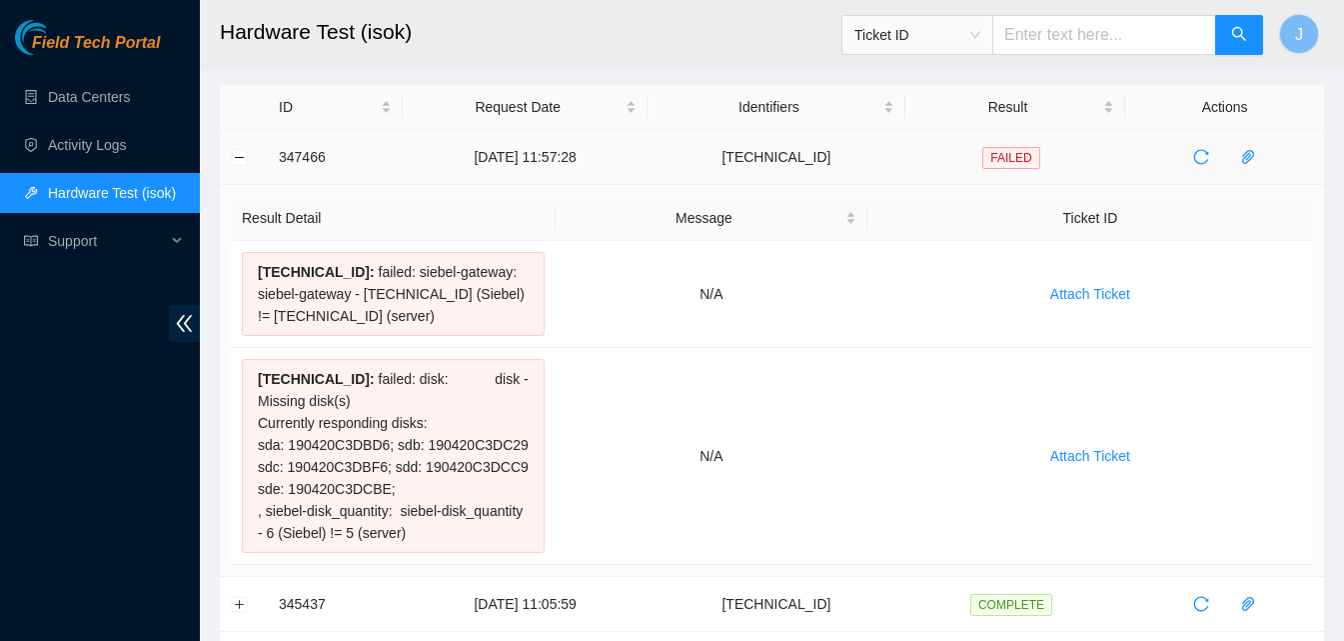
click at [398, 171] on td "347466" at bounding box center [335, 157] width 135 height 55
click at [1207, 151] on icon "reload" at bounding box center [1201, 157] width 16 height 16
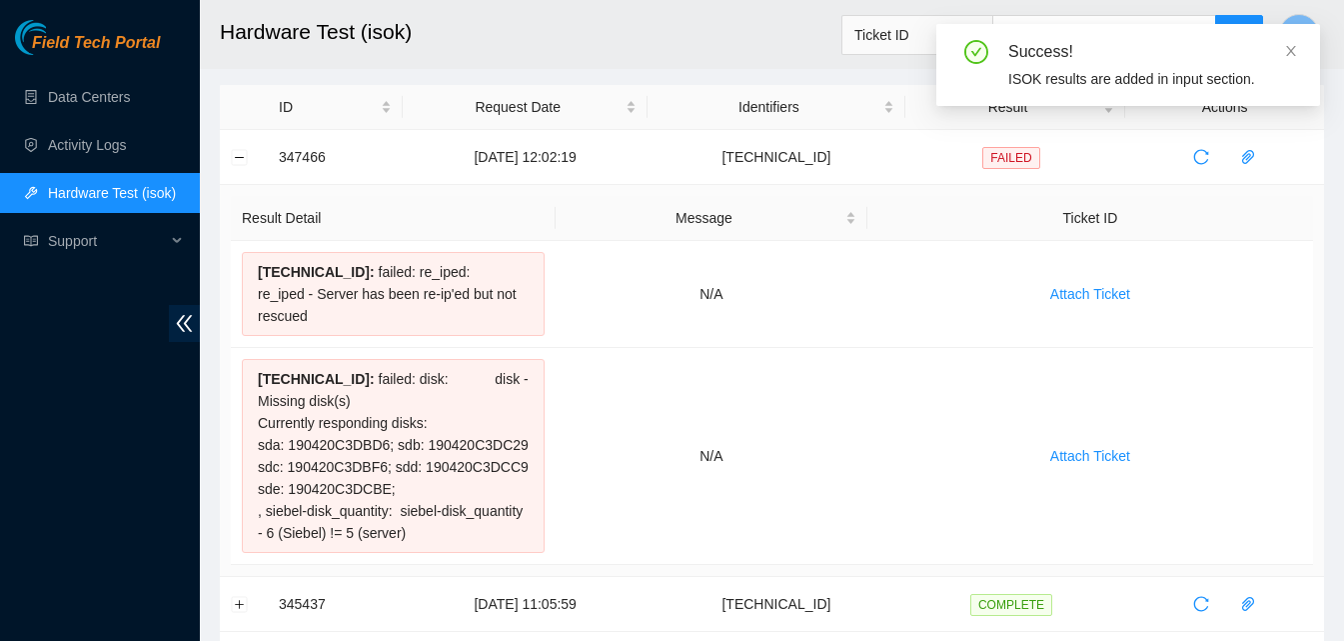
click at [77, 410] on div "Field Tech Portal Data Centers Activity Logs Hardware Test (isok) Support" at bounding box center [100, 330] width 200 height 621
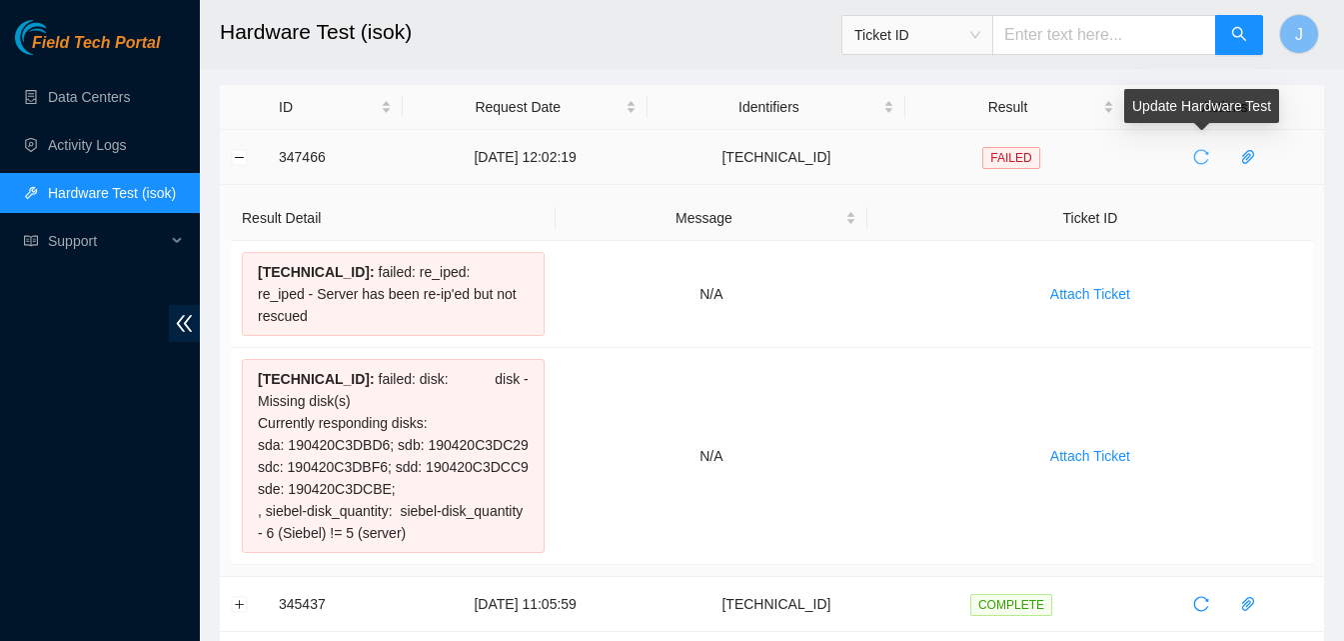
click at [1190, 157] on span "reload" at bounding box center [1201, 157] width 30 height 16
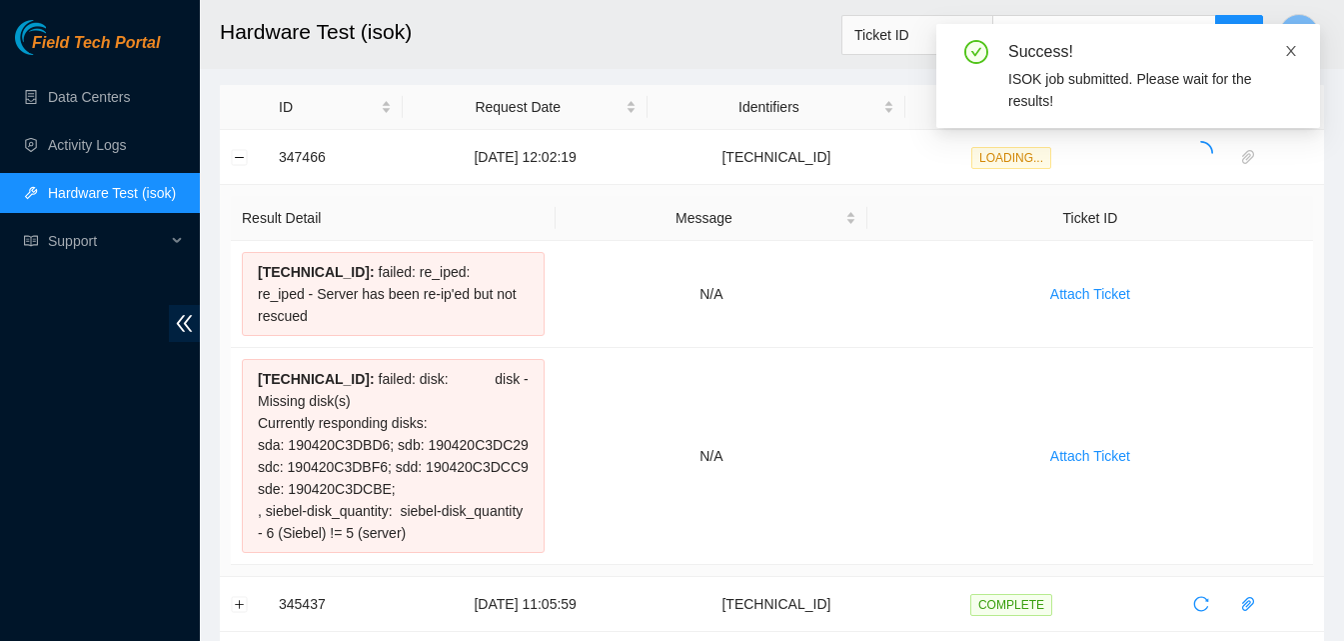
click at [1291, 52] on icon "close" at bounding box center [1291, 51] width 14 height 14
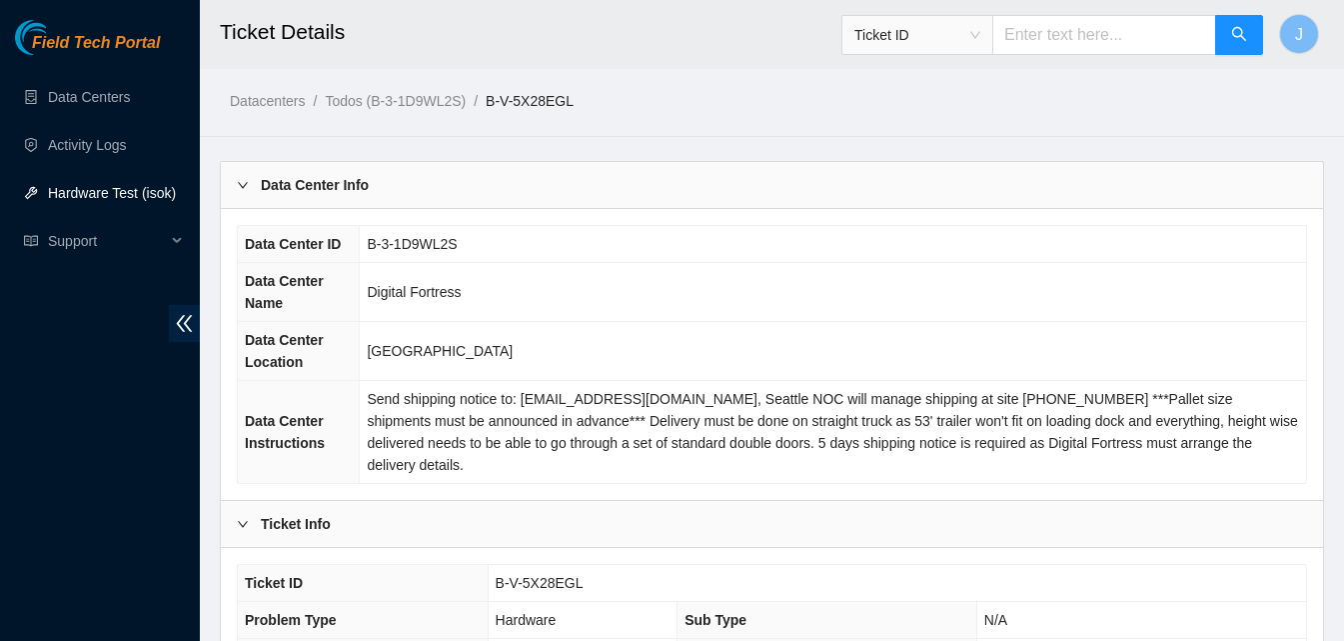
scroll to position [597, 0]
